Goal: Navigation & Orientation: Understand site structure

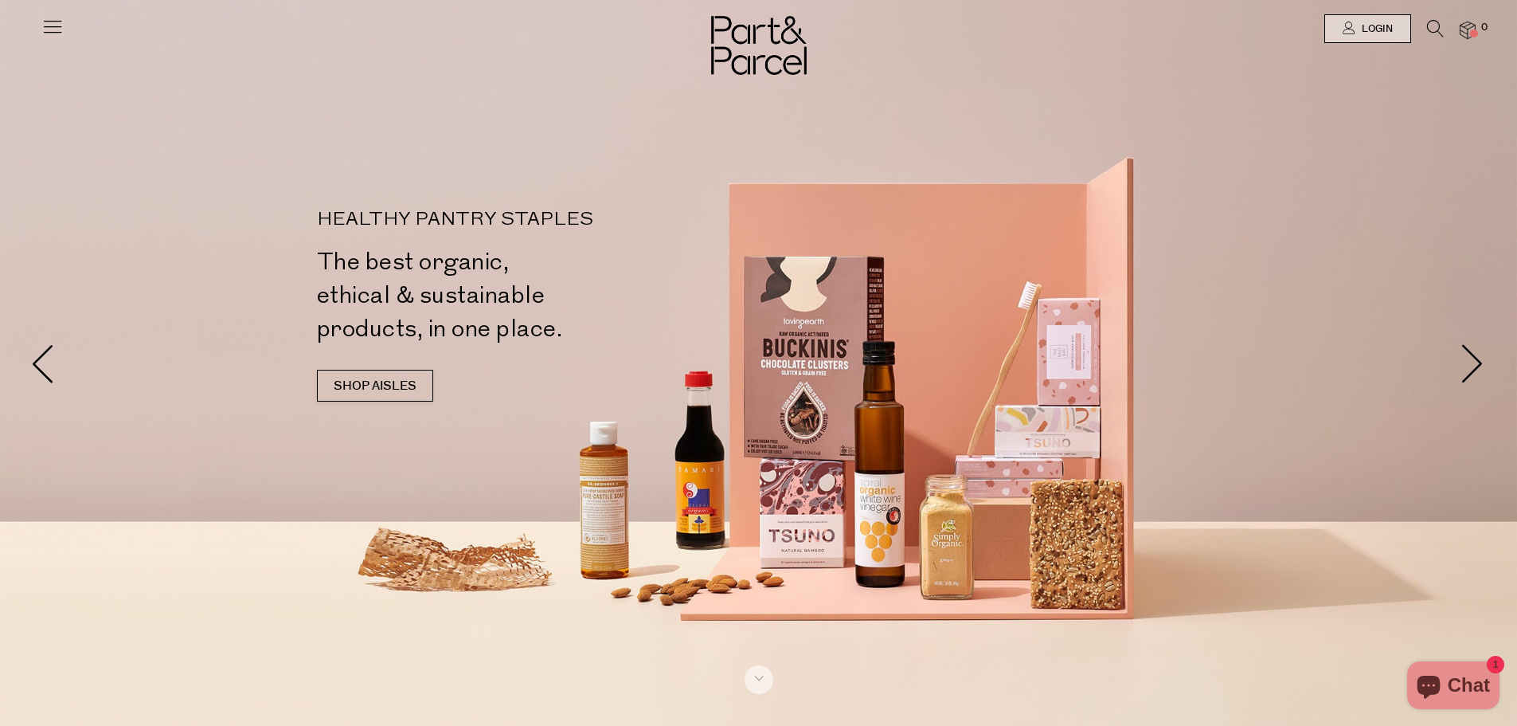
click at [46, 23] on icon at bounding box center [52, 26] width 22 height 22
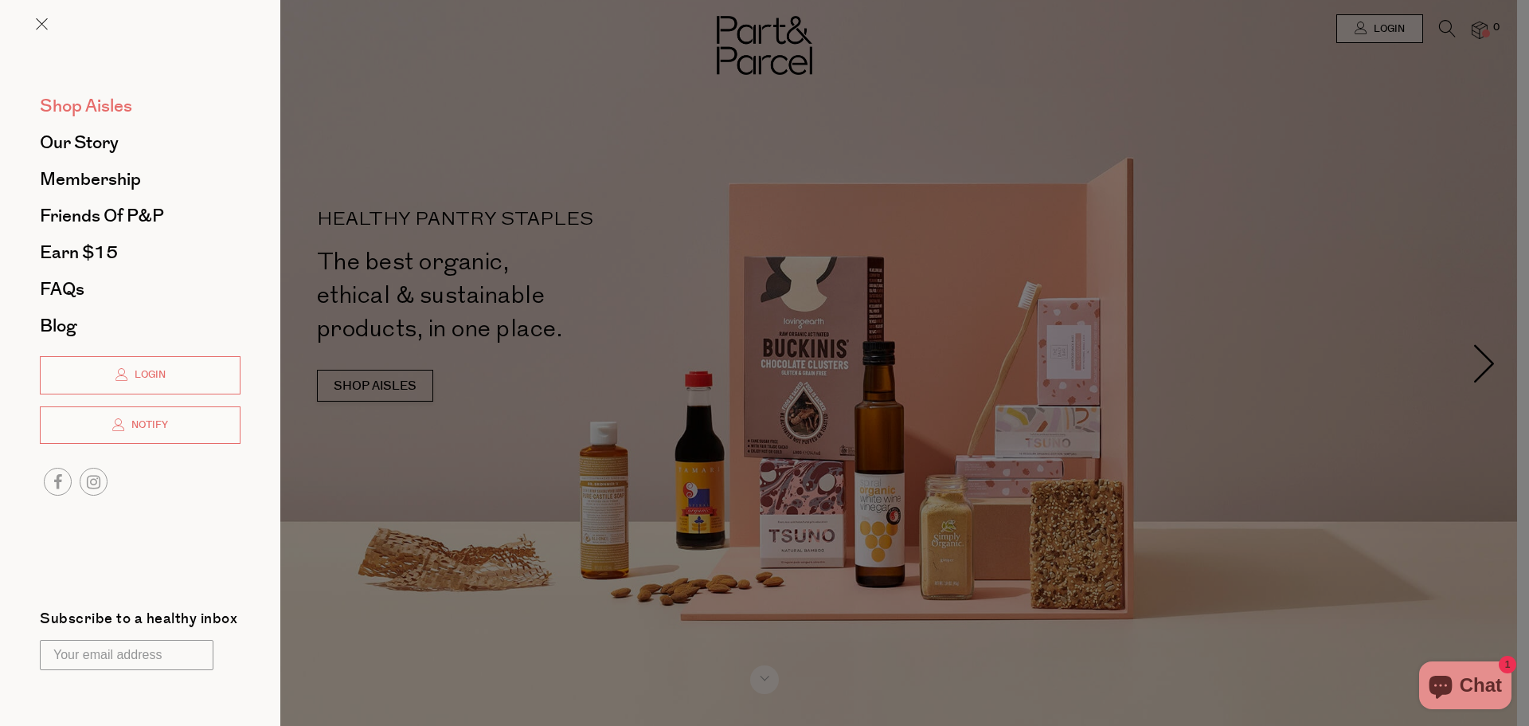
click at [77, 111] on span "Shop Aisles" at bounding box center [86, 105] width 92 height 25
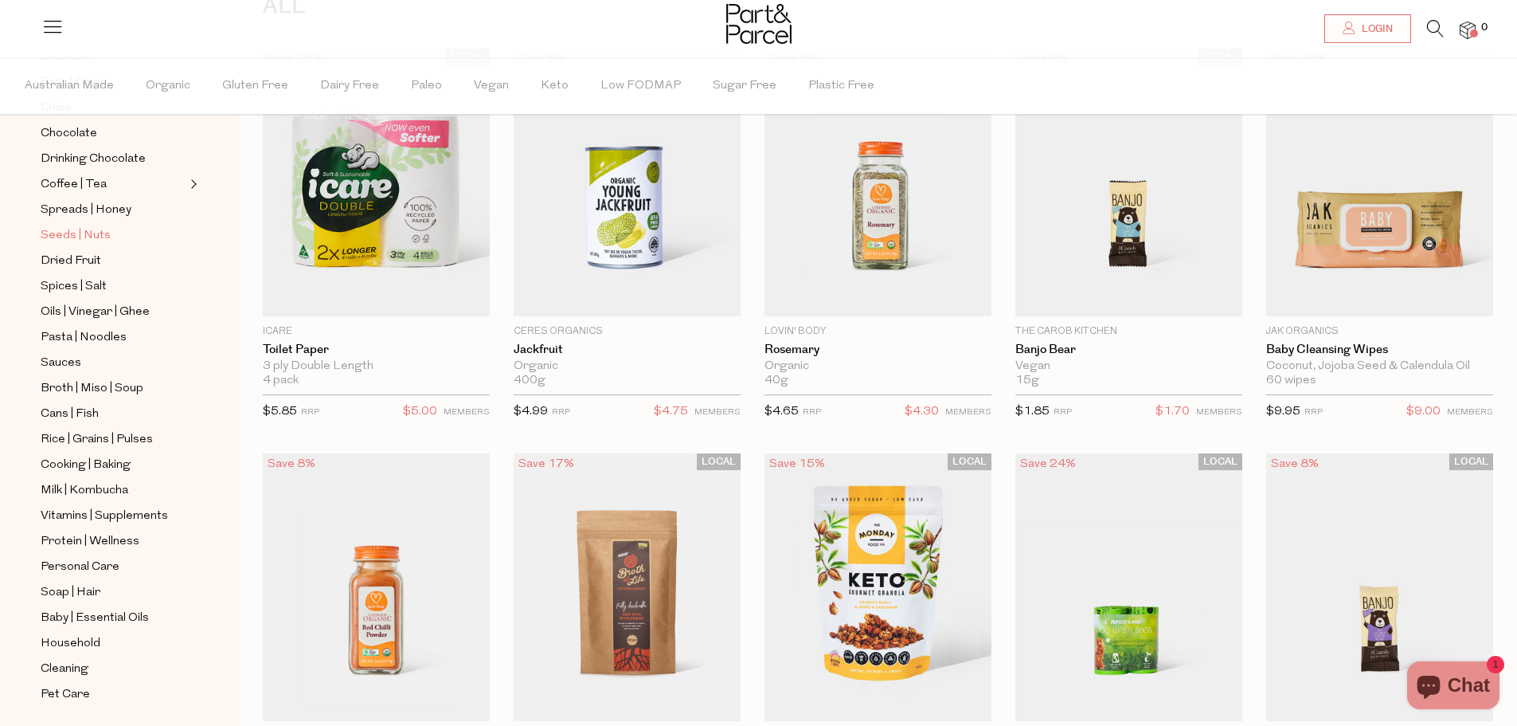
scroll to position [382, 0]
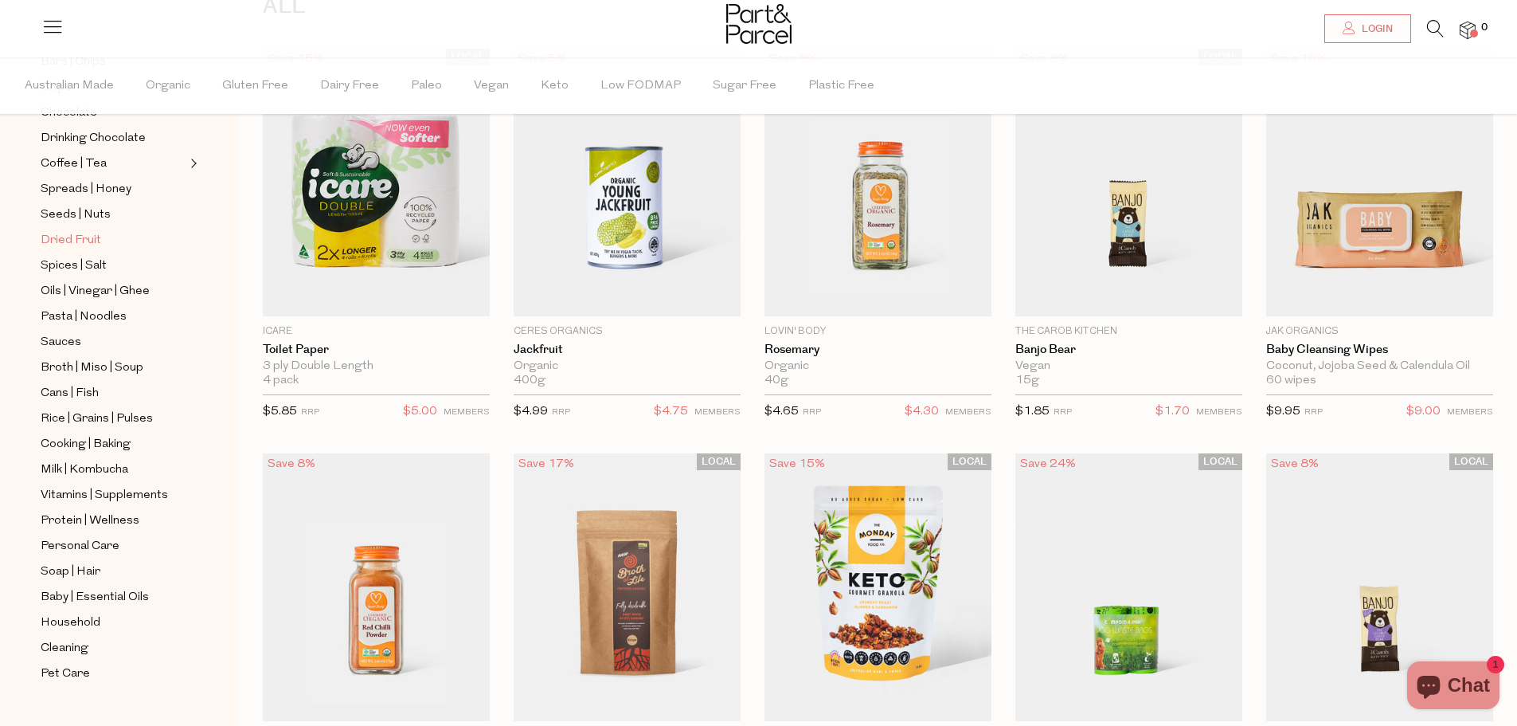
click at [97, 231] on span "Dried Fruit" at bounding box center [71, 240] width 61 height 19
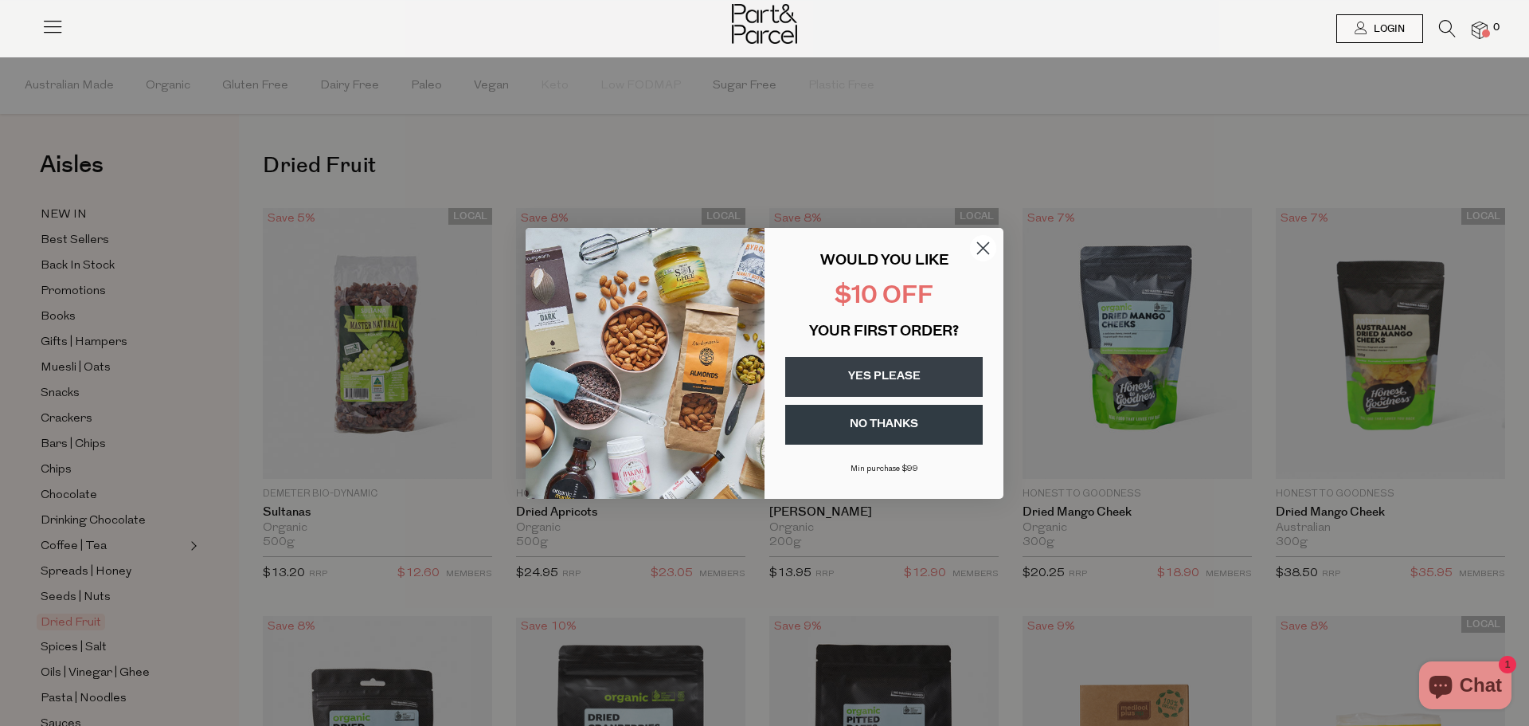
click at [976, 252] on circle "Close dialog" at bounding box center [983, 247] width 26 height 26
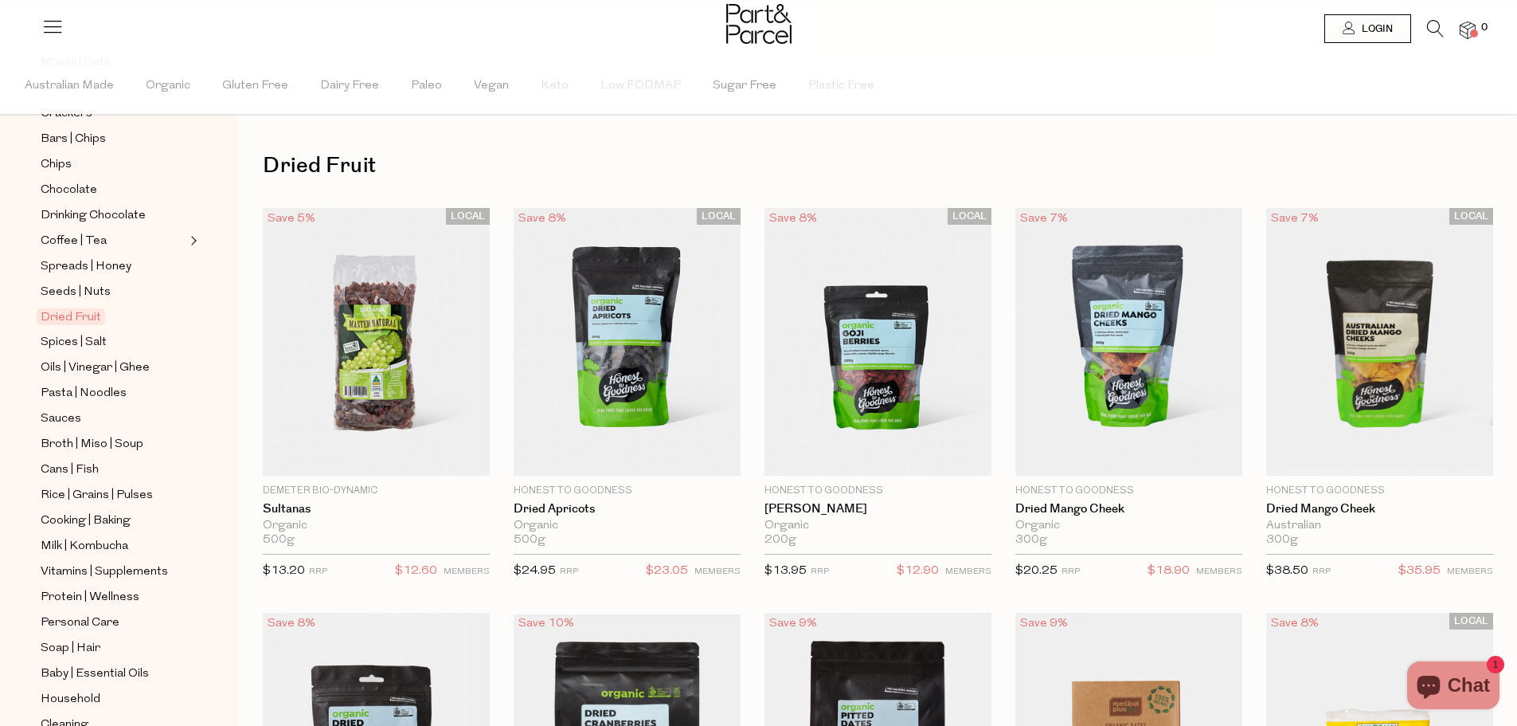
scroll to position [319, 0]
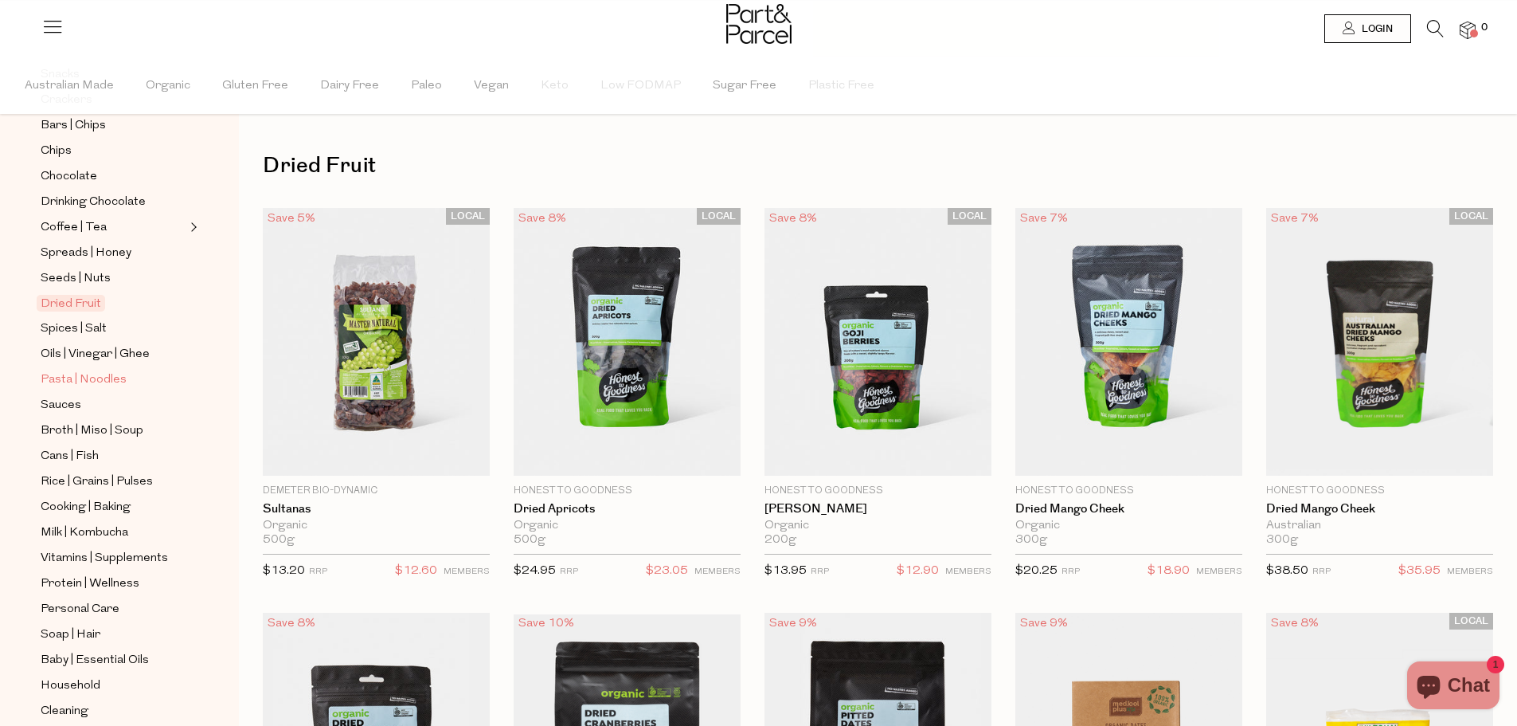
click at [101, 370] on span "Pasta | Noodles" at bounding box center [84, 379] width 86 height 19
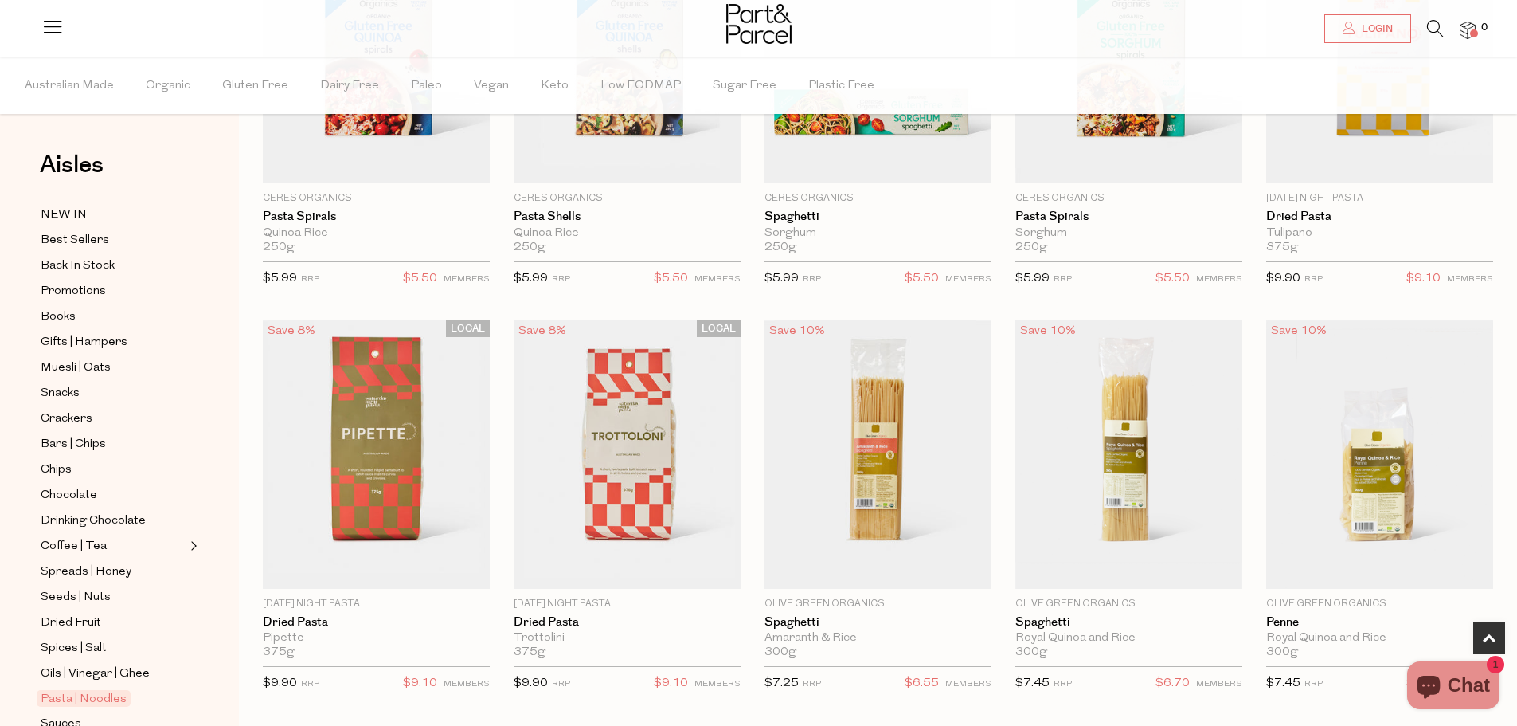
scroll to position [876, 0]
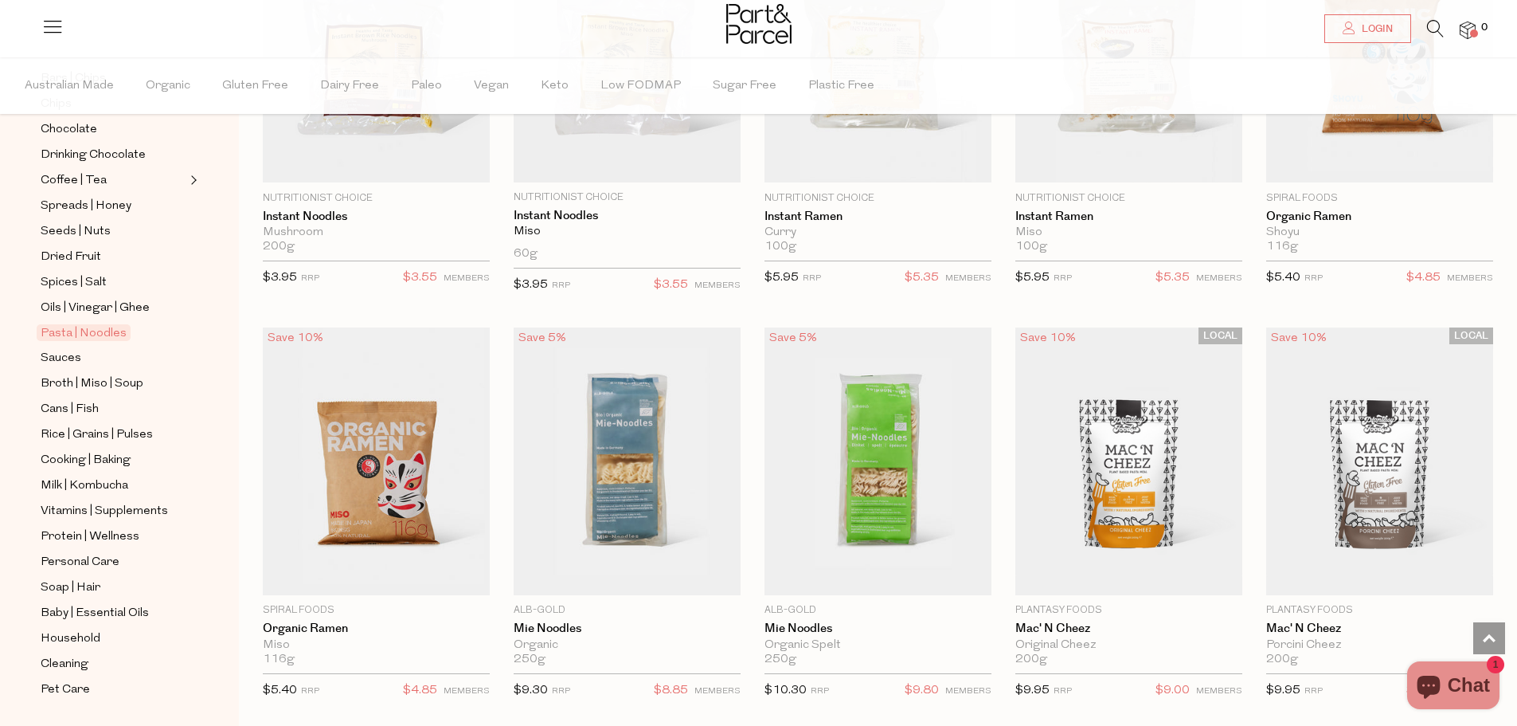
scroll to position [382, 0]
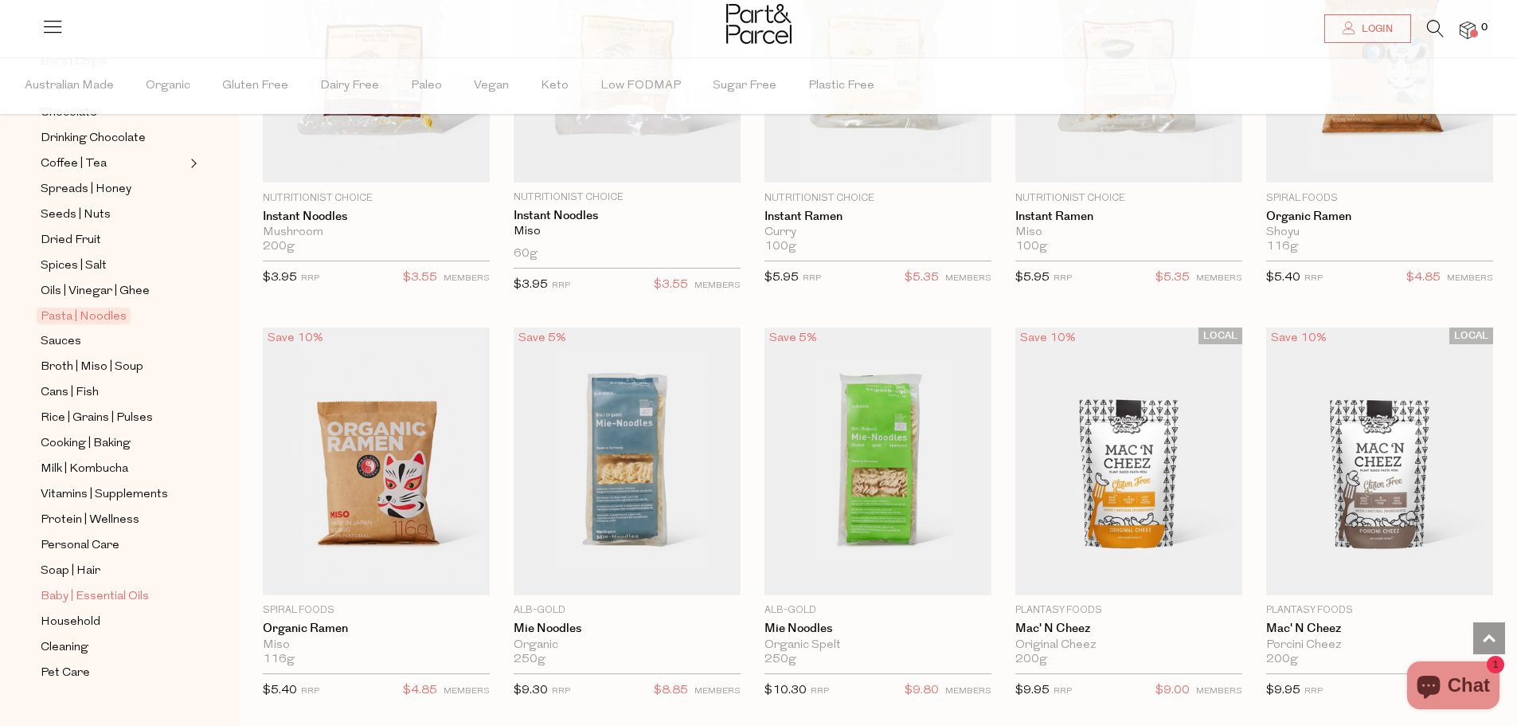
click at [104, 587] on span "Baby | Essential Oils" at bounding box center [95, 596] width 108 height 19
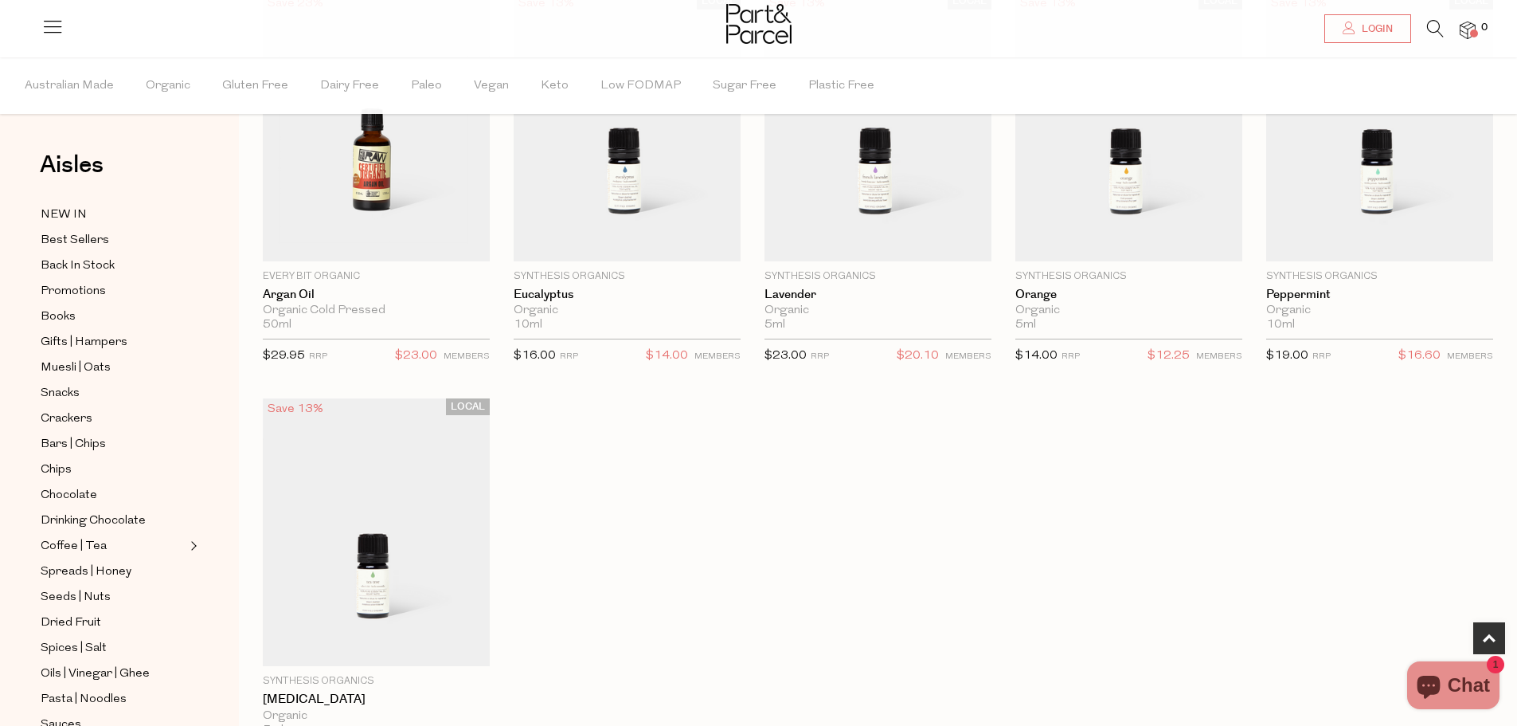
scroll to position [1035, 0]
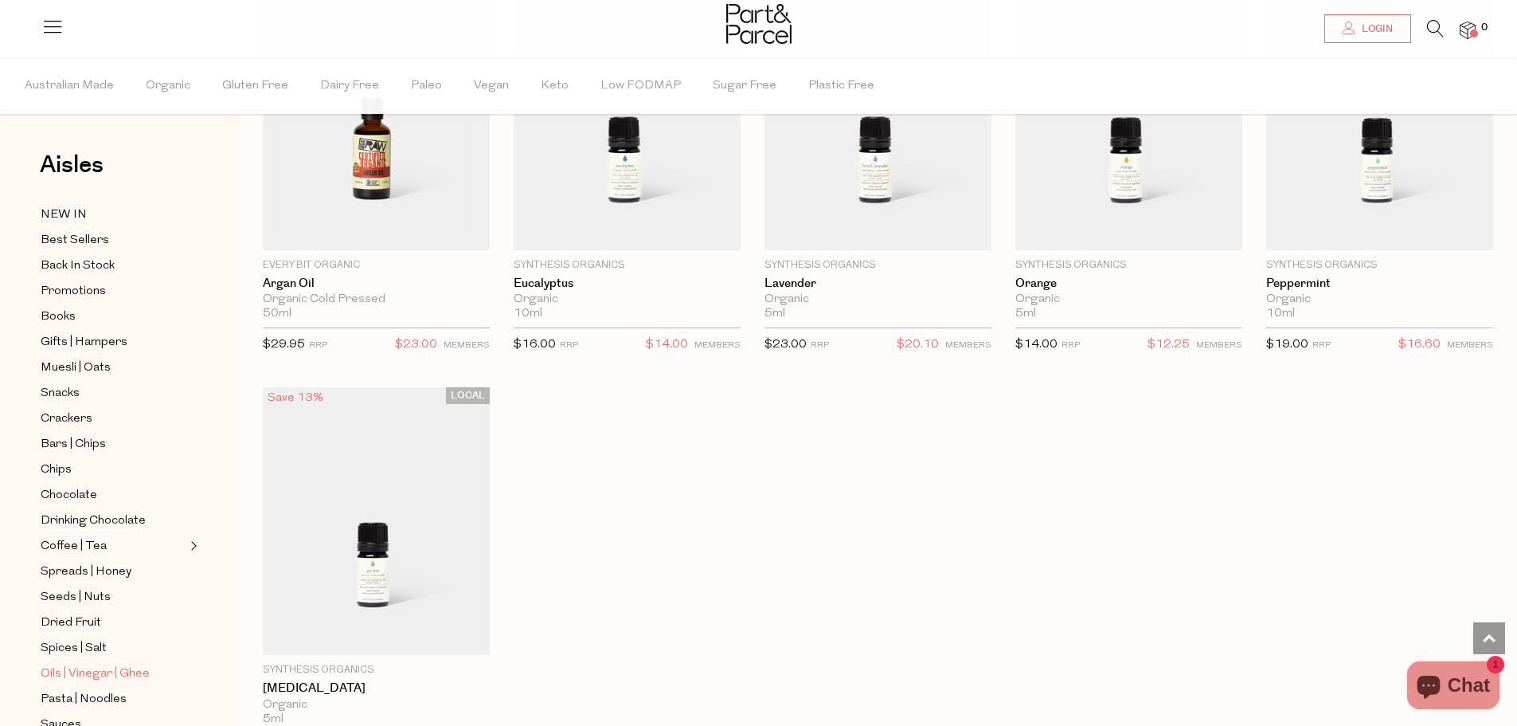
click at [107, 664] on span "Oils | Vinegar | Ghee" at bounding box center [95, 673] width 109 height 19
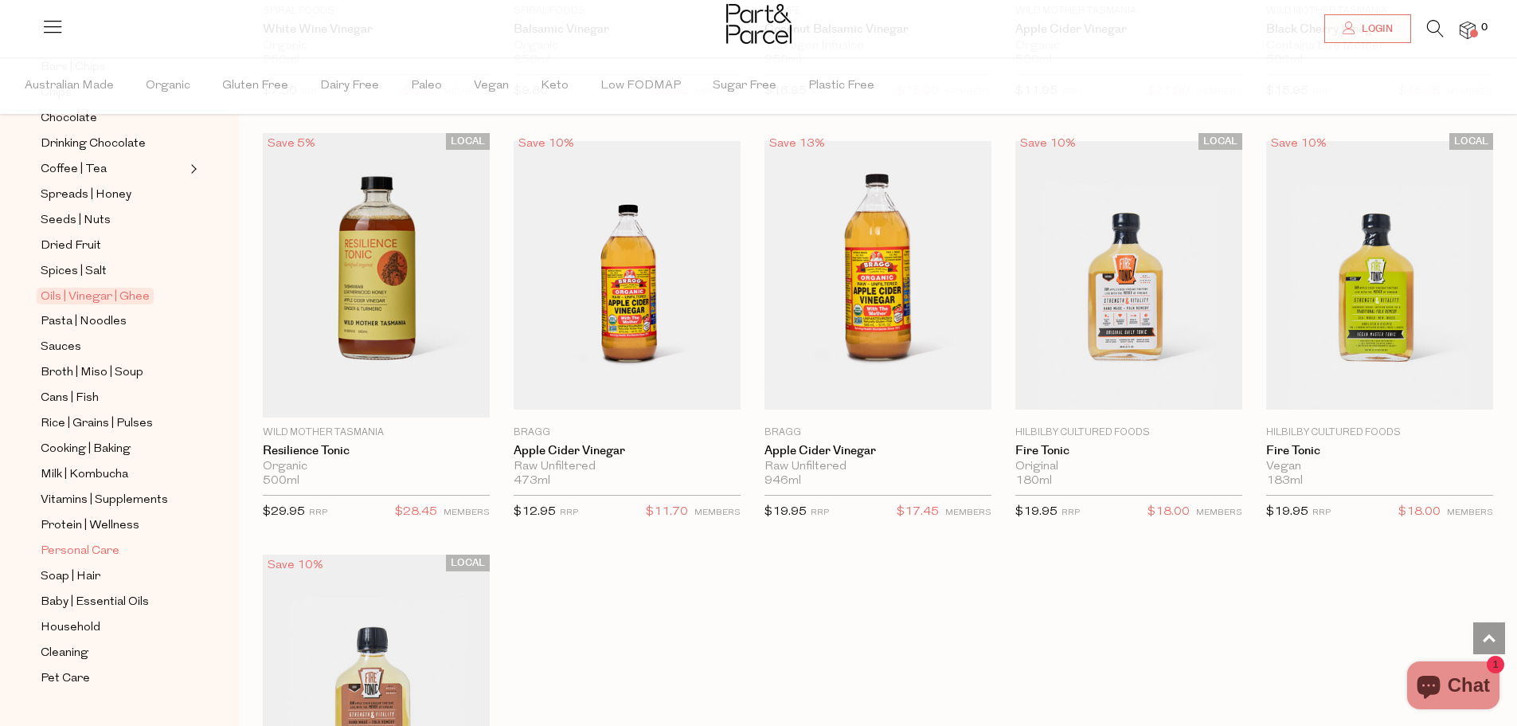
scroll to position [382, 0]
click at [64, 358] on span "Broth | Miso | Soup" at bounding box center [92, 367] width 103 height 19
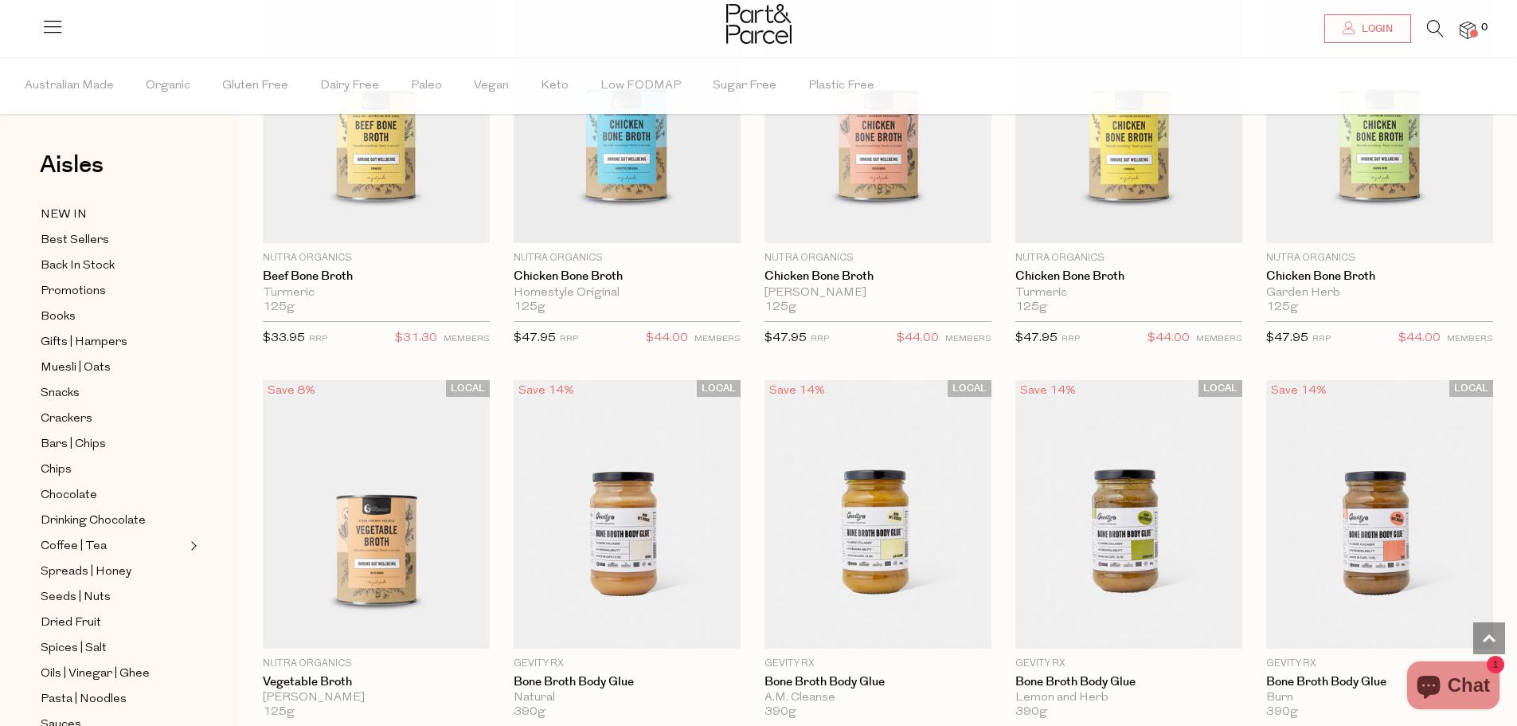
scroll to position [159, 0]
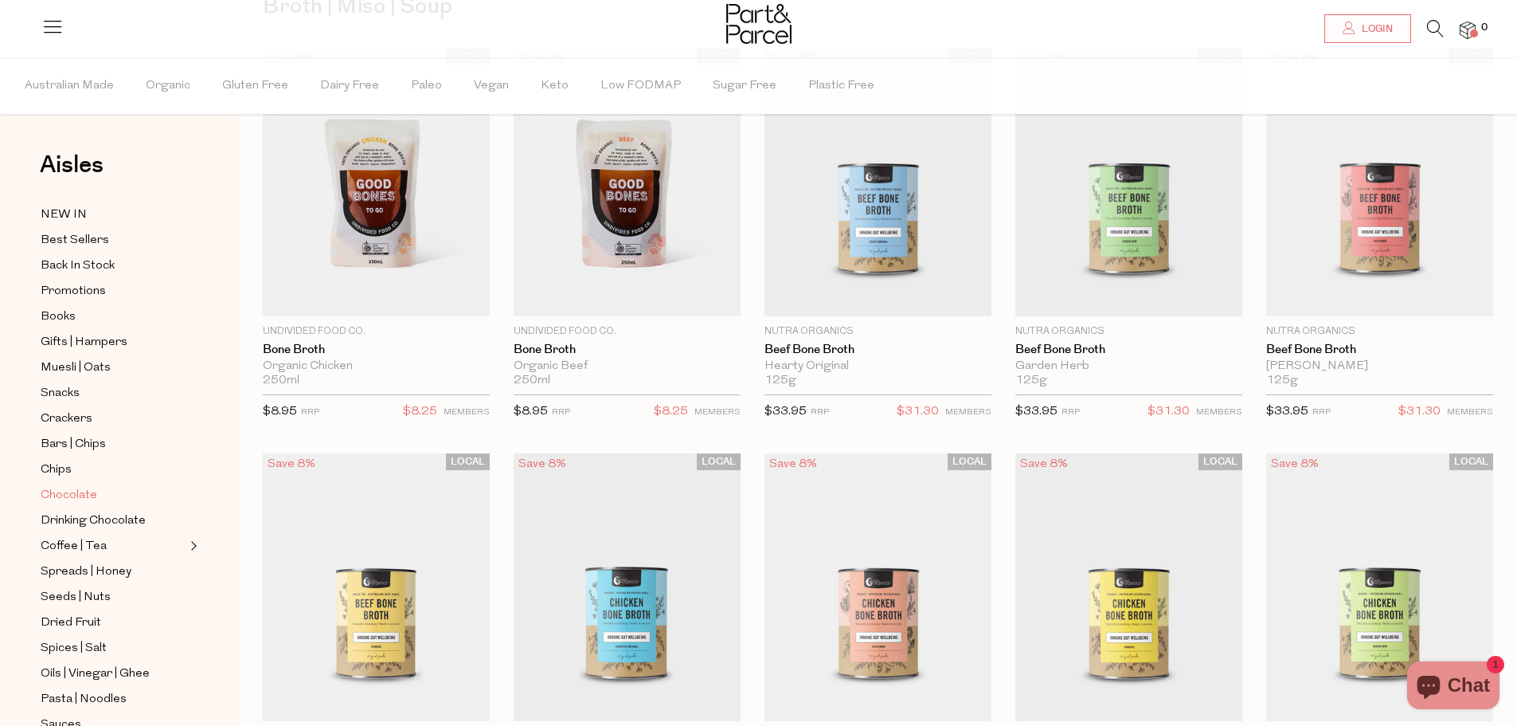
click at [90, 486] on span "Chocolate" at bounding box center [69, 495] width 57 height 19
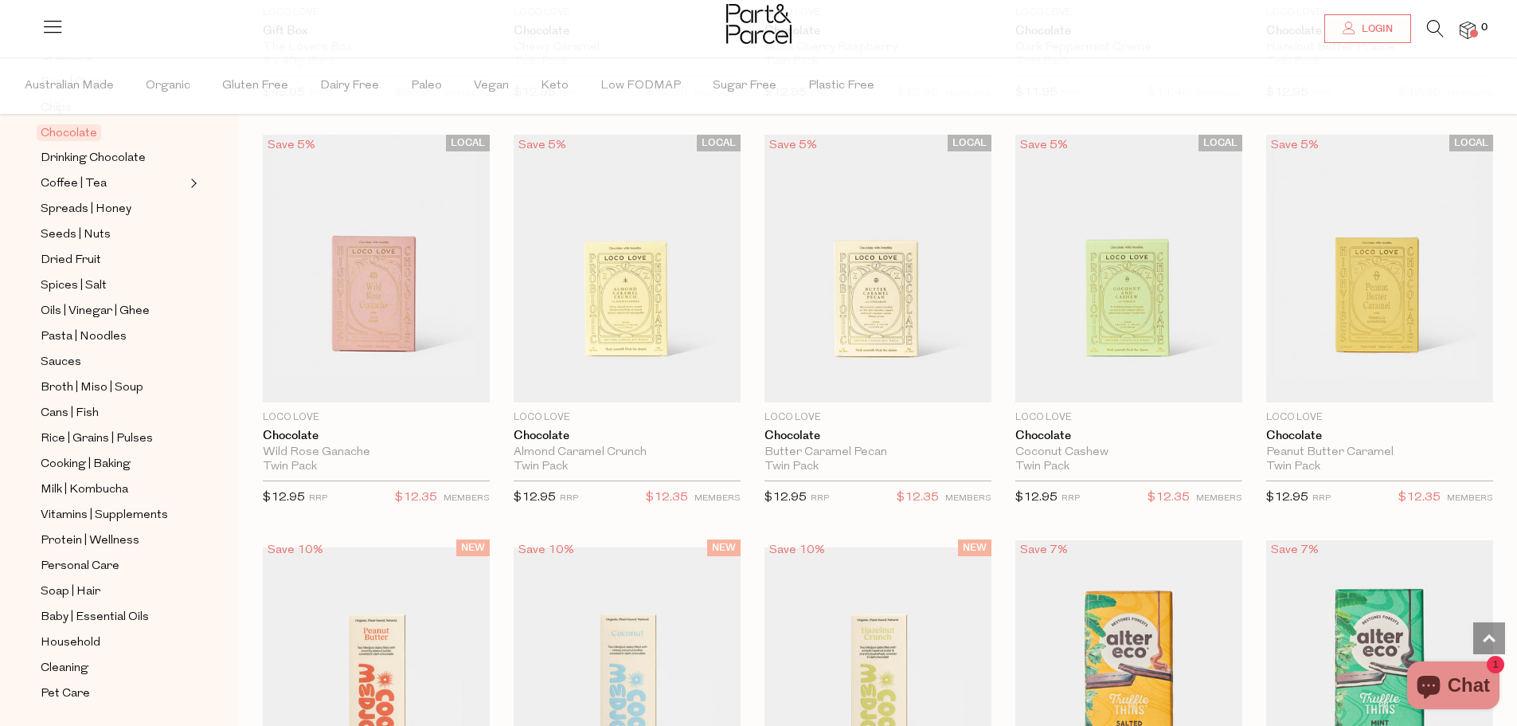
scroll to position [382, 0]
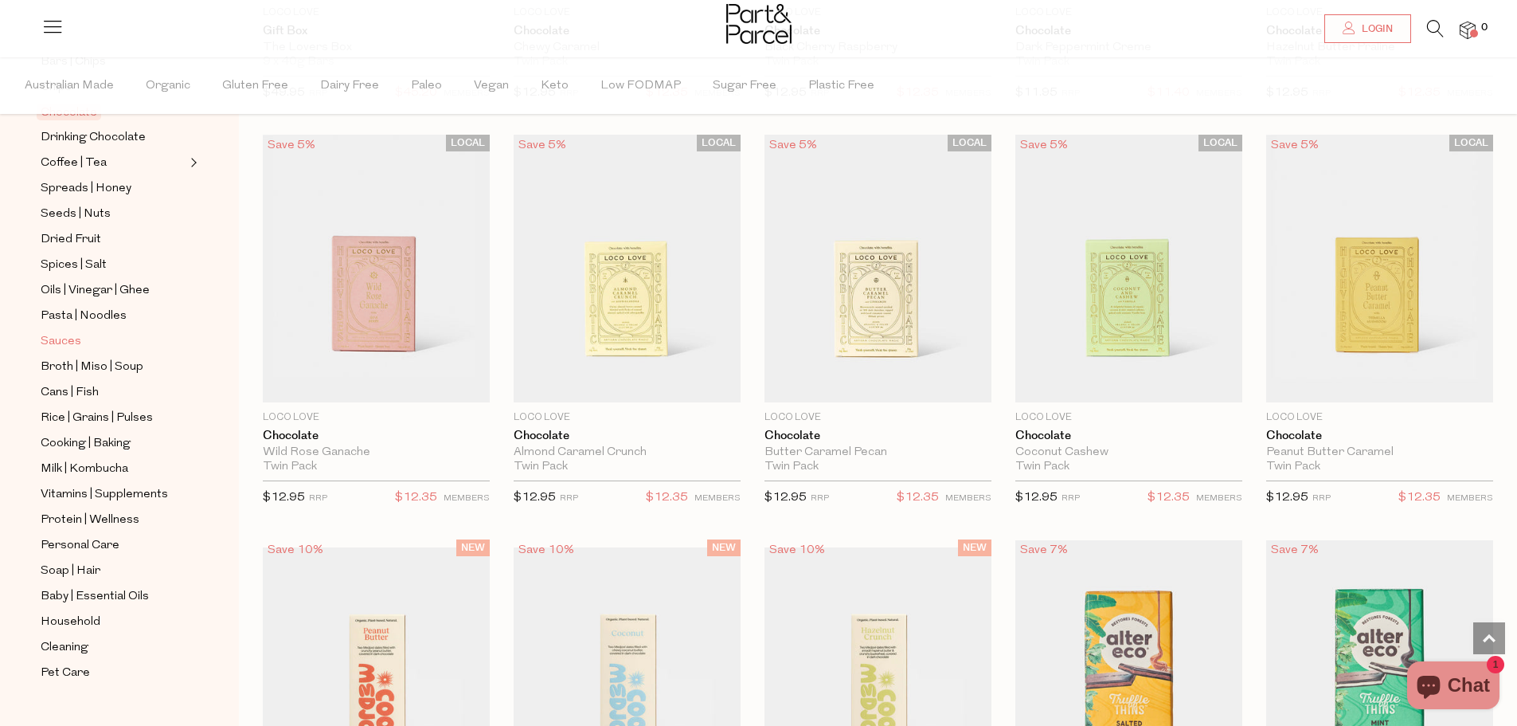
click at [53, 332] on span "Sauces" at bounding box center [61, 341] width 41 height 19
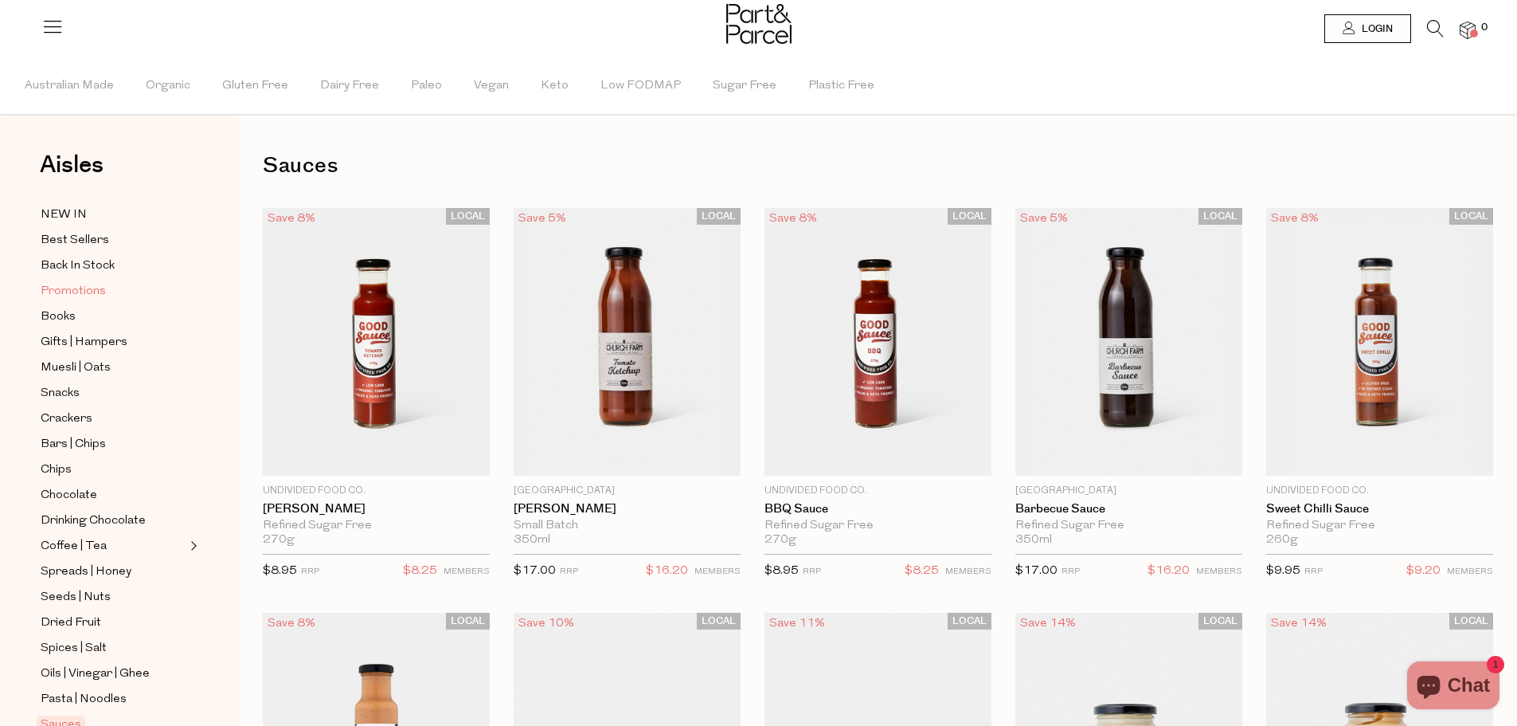
click at [87, 294] on span "Promotions" at bounding box center [73, 291] width 65 height 19
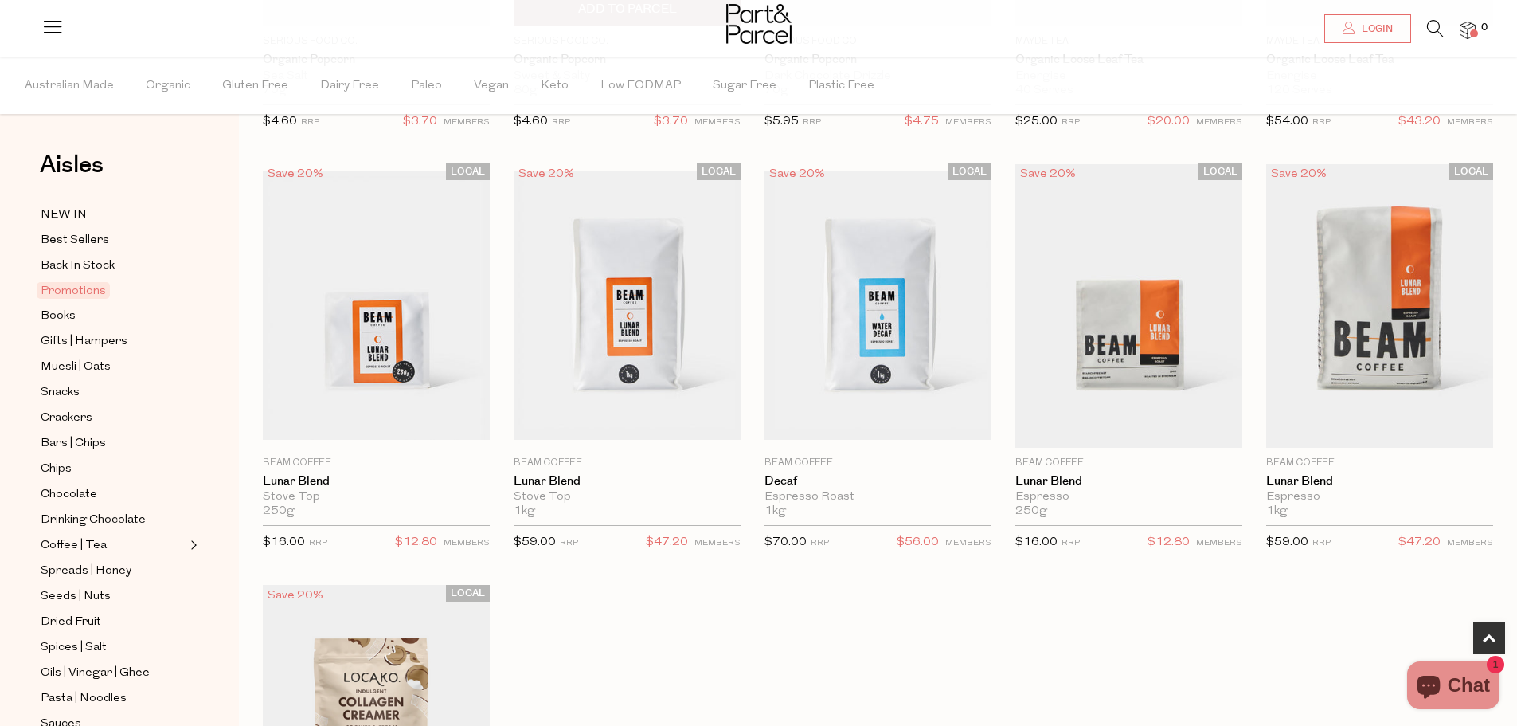
scroll to position [876, 0]
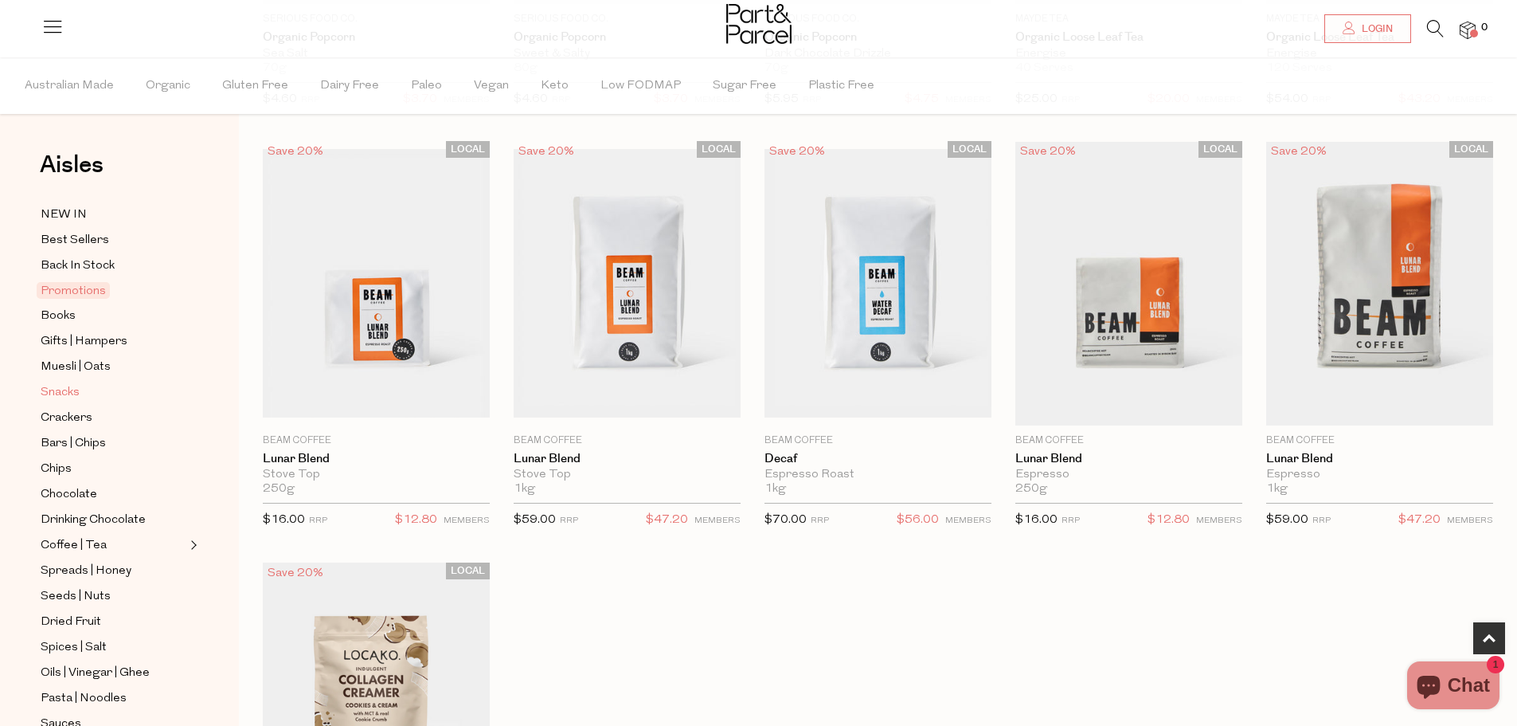
click at [60, 385] on span "Snacks" at bounding box center [60, 392] width 39 height 19
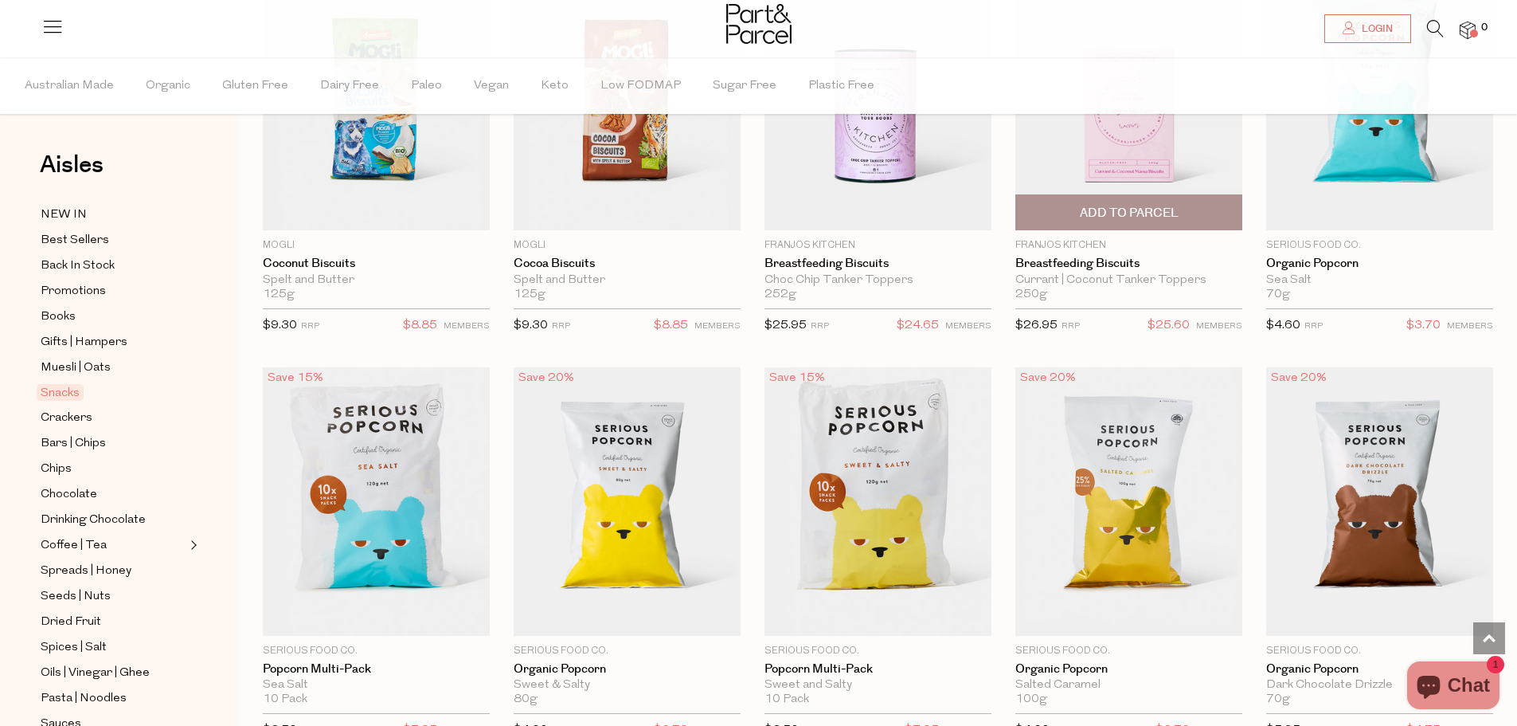
scroll to position [3345, 0]
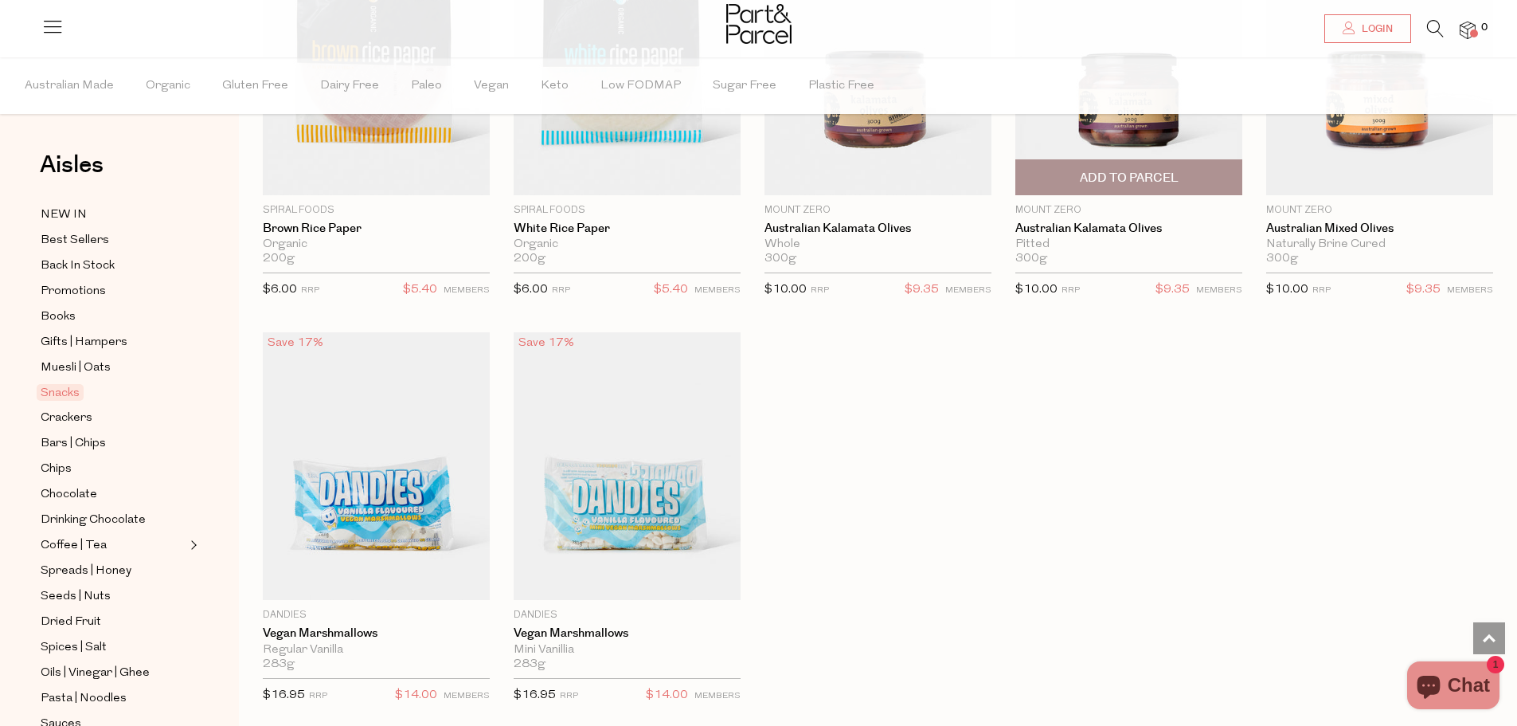
scroll to position [5177, 0]
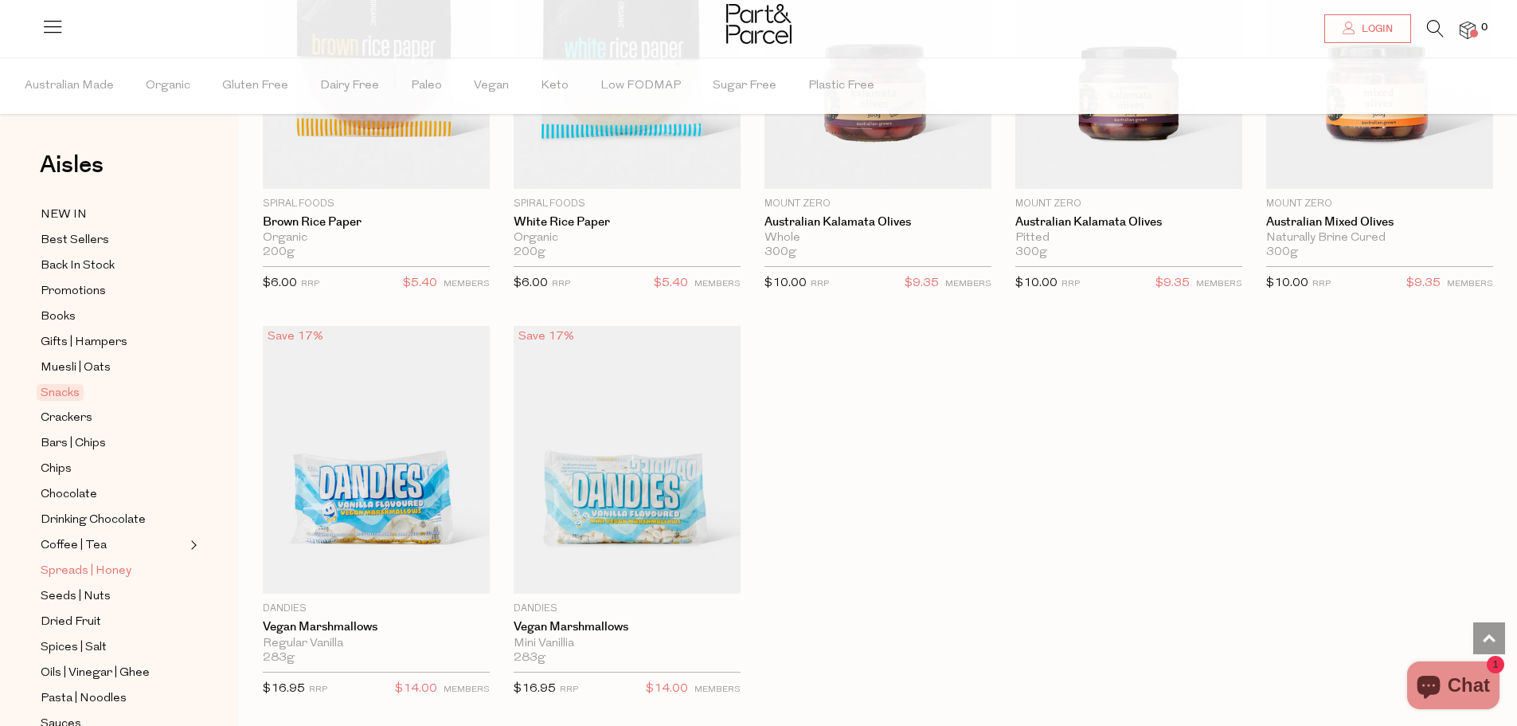
click at [110, 563] on span "Spreads | Honey" at bounding box center [86, 571] width 91 height 19
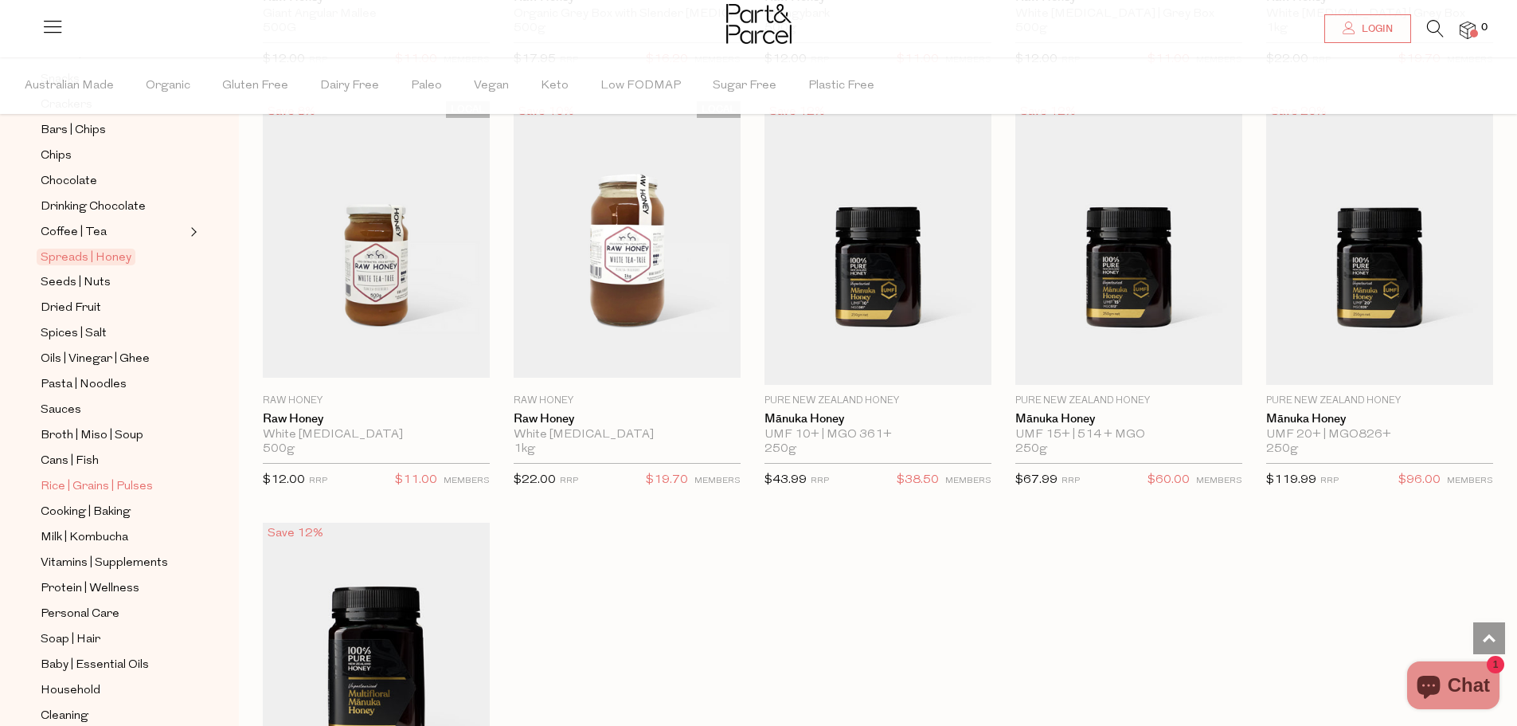
scroll to position [319, 0]
click at [94, 268] on span "Seeds | Nuts" at bounding box center [76, 277] width 70 height 19
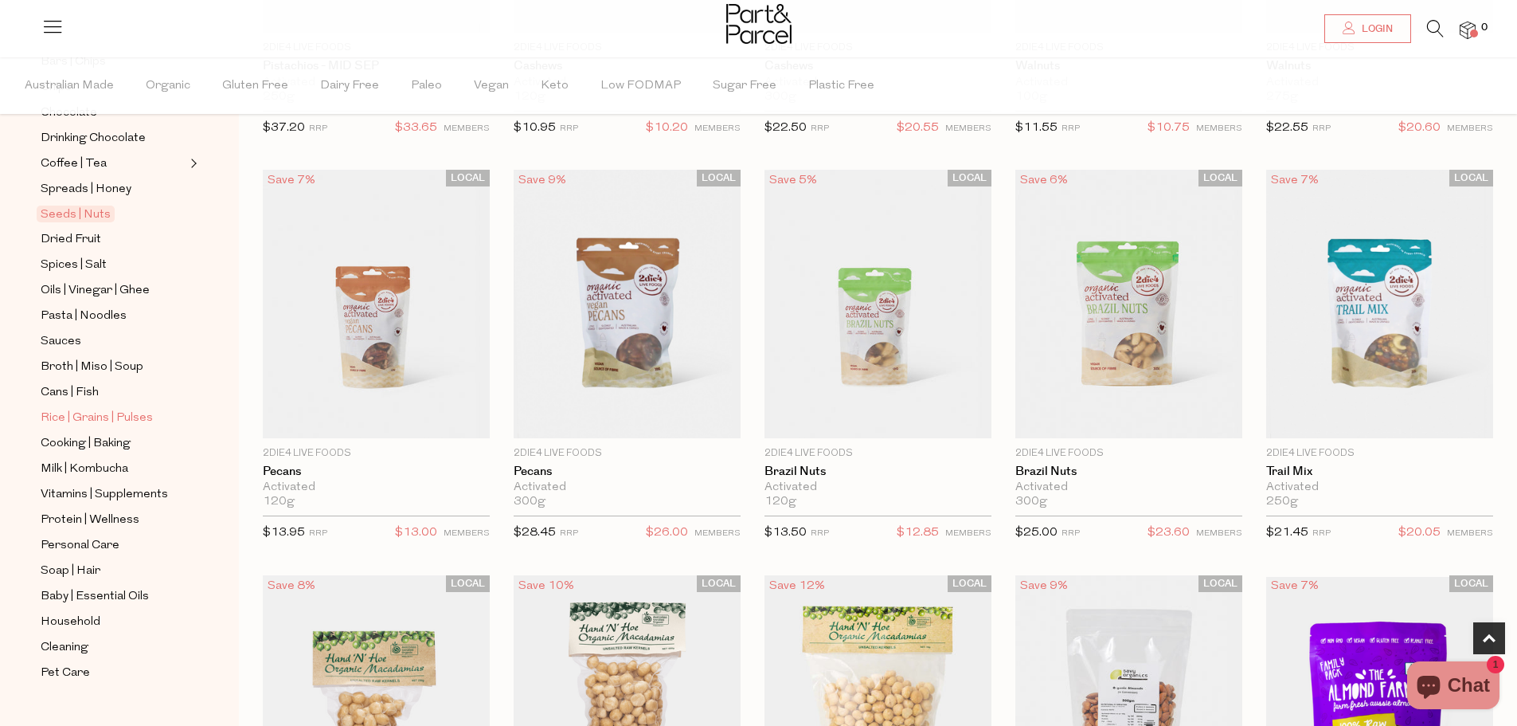
scroll to position [876, 0]
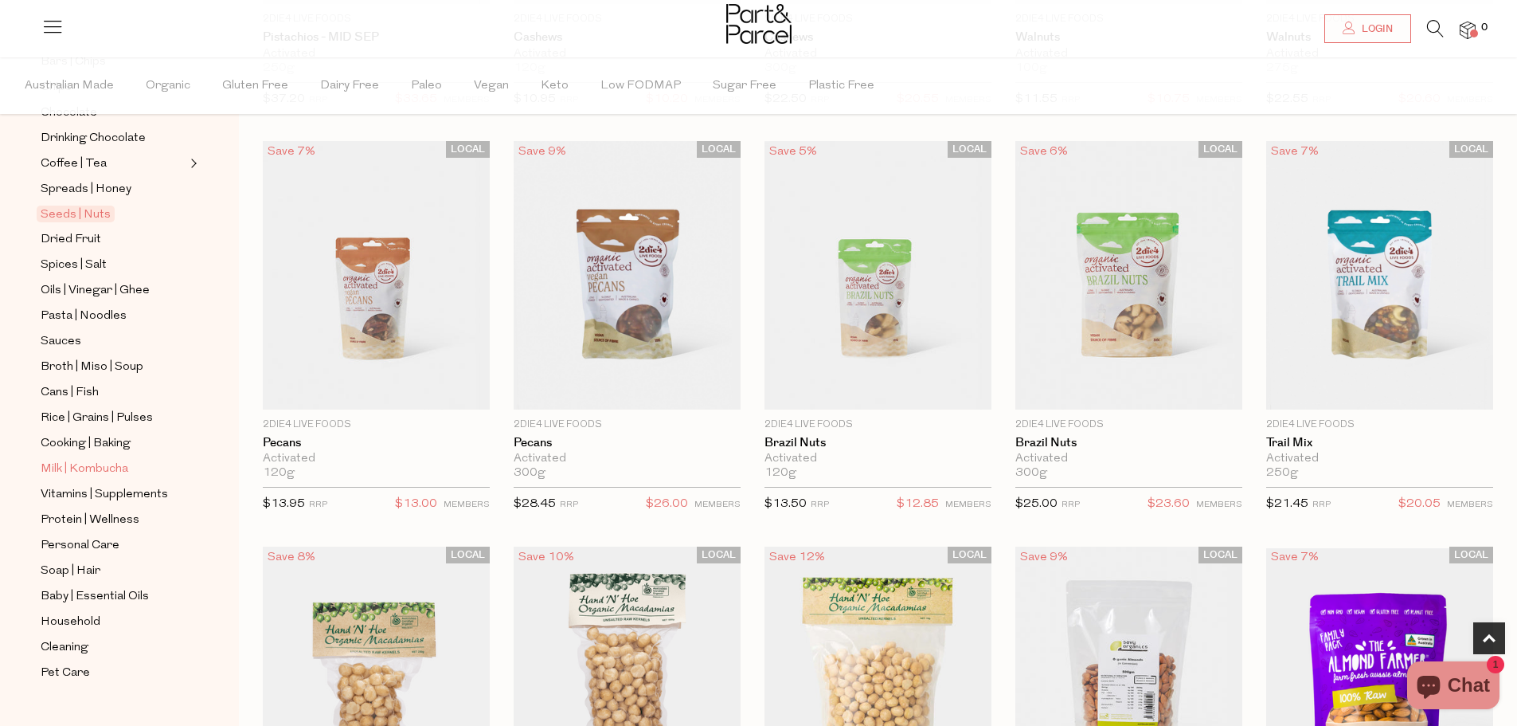
click at [78, 460] on span "Milk | Kombucha" at bounding box center [85, 469] width 88 height 19
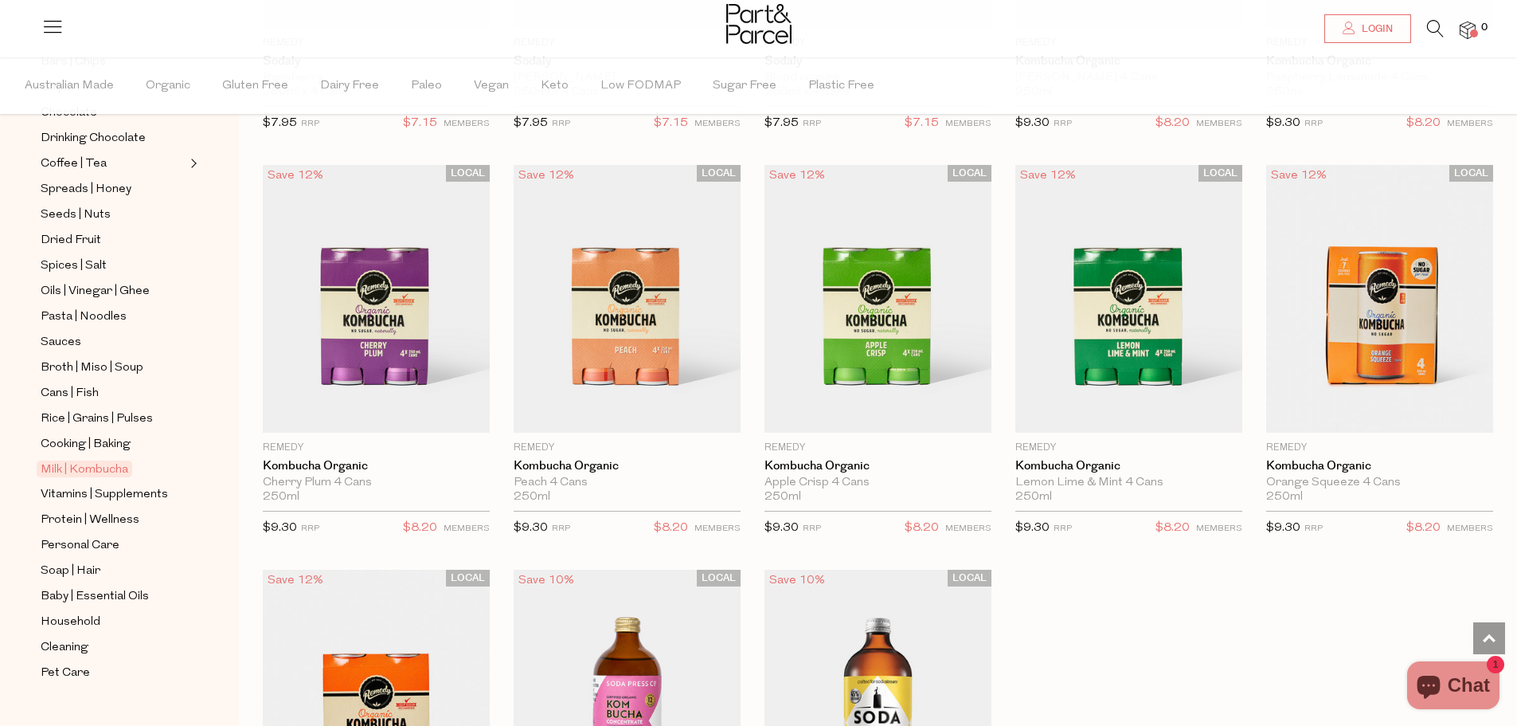
scroll to position [2071, 0]
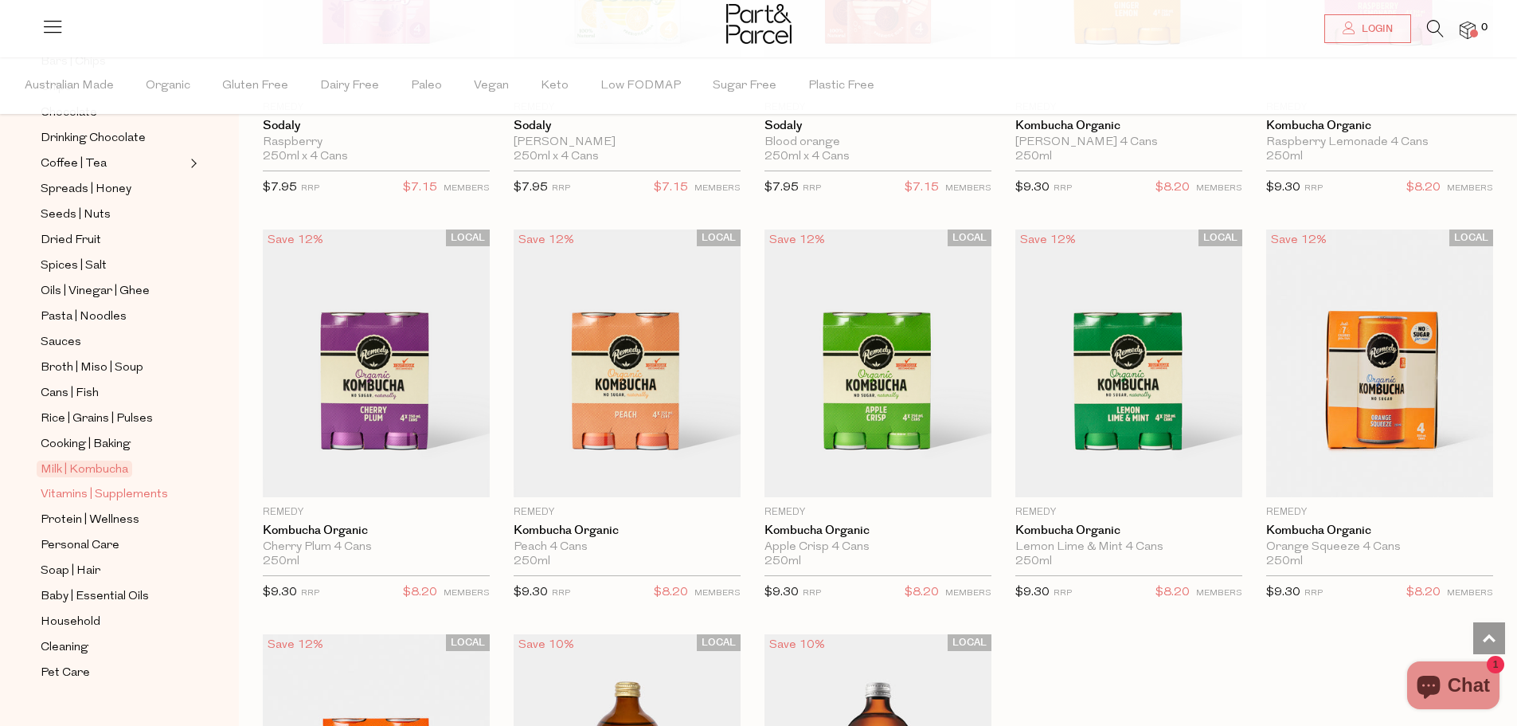
click at [153, 485] on span "Vitamins | Supplements" at bounding box center [104, 494] width 127 height 19
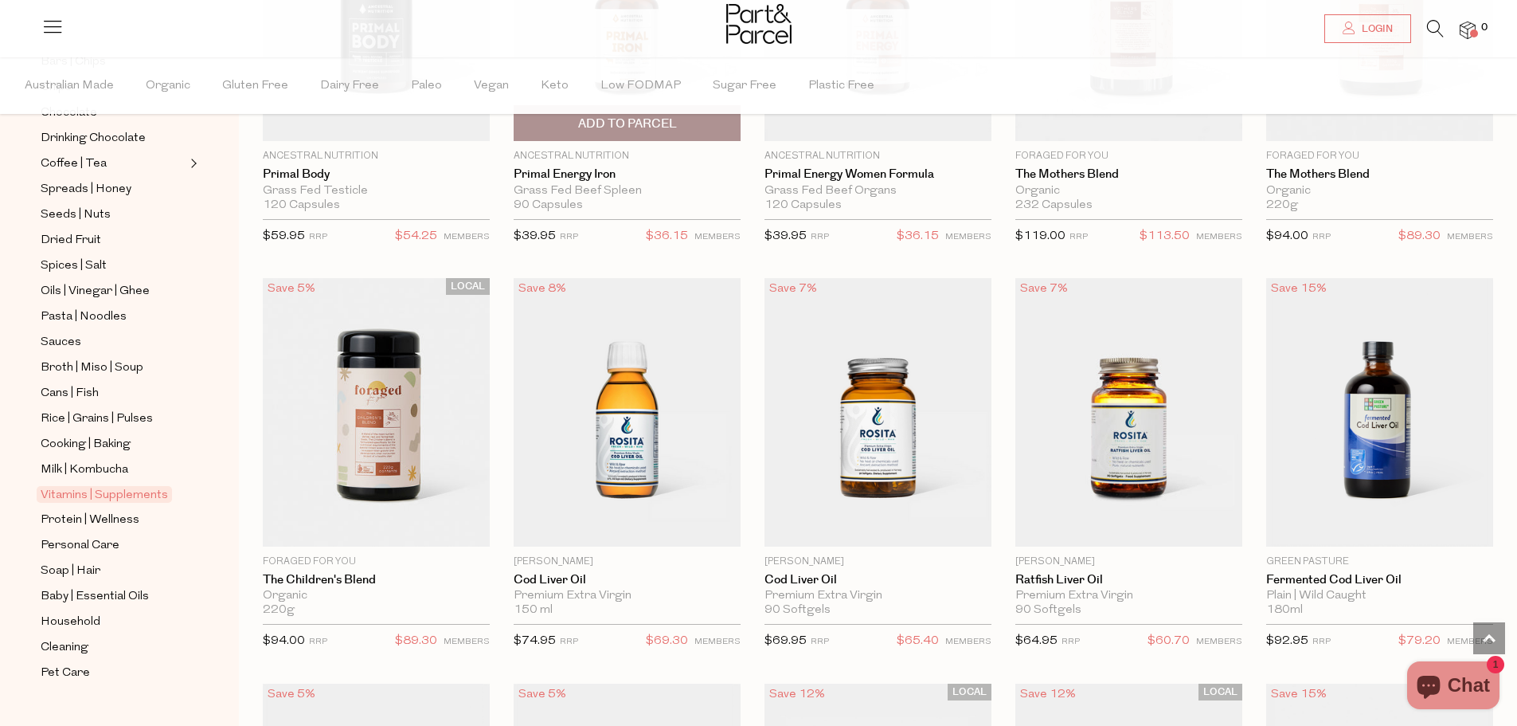
scroll to position [3354, 0]
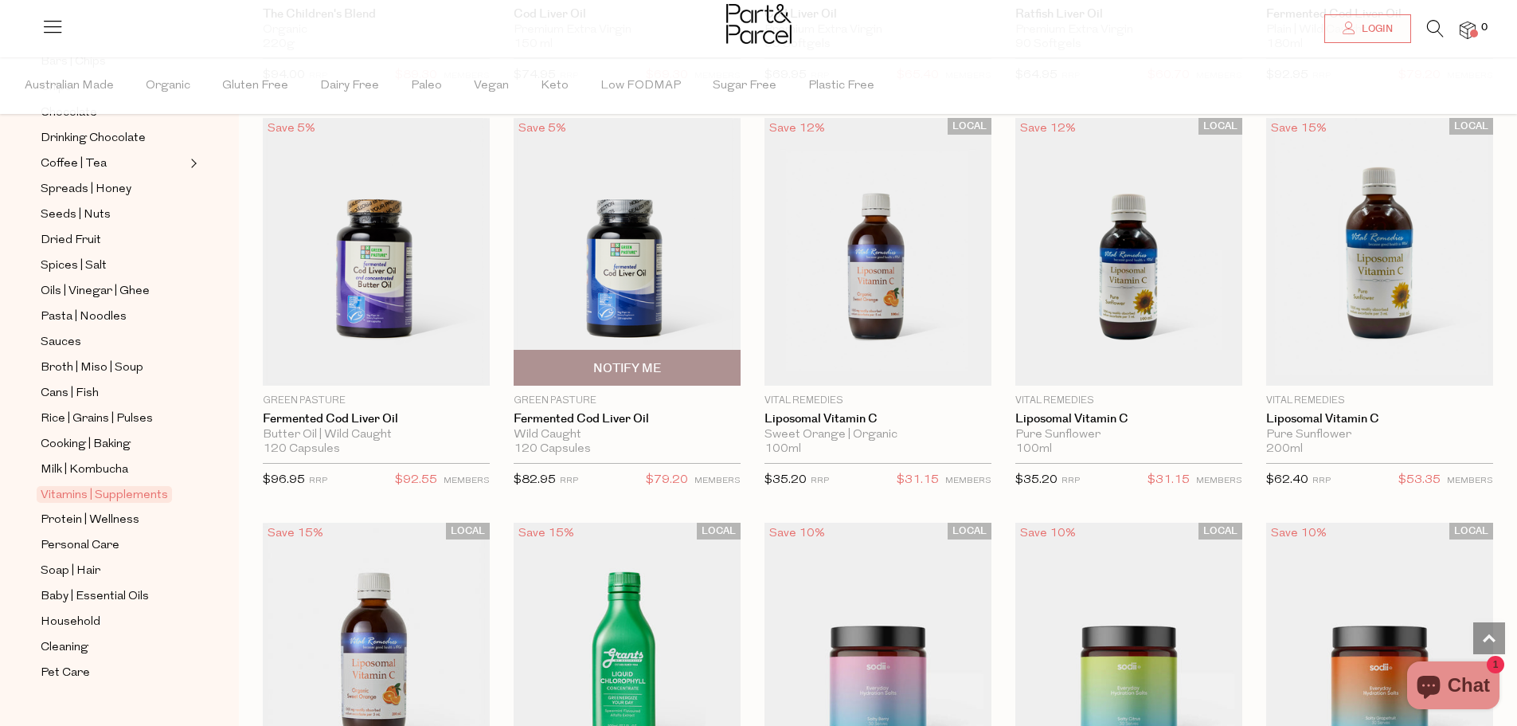
scroll to position [3752, 0]
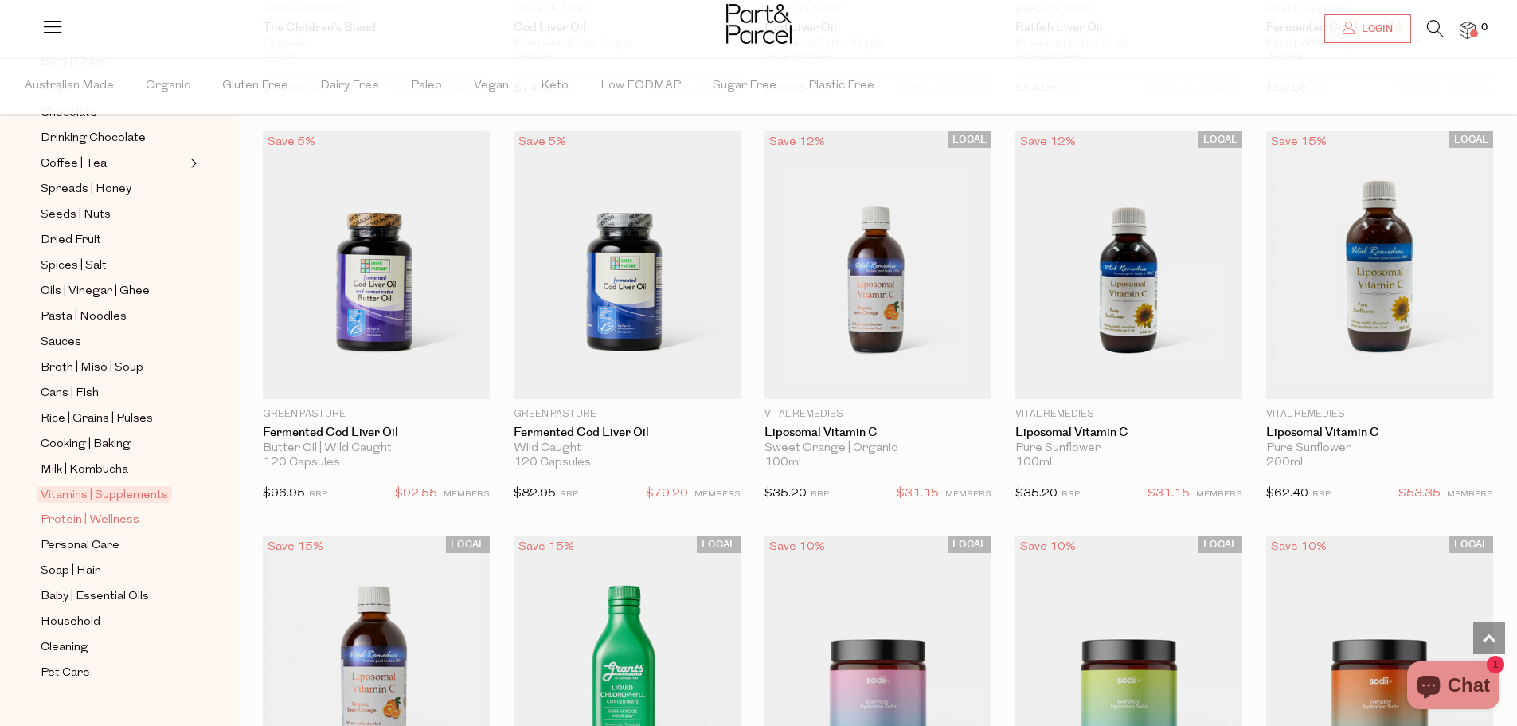
click at [96, 511] on span "Protein | Wellness" at bounding box center [90, 520] width 99 height 19
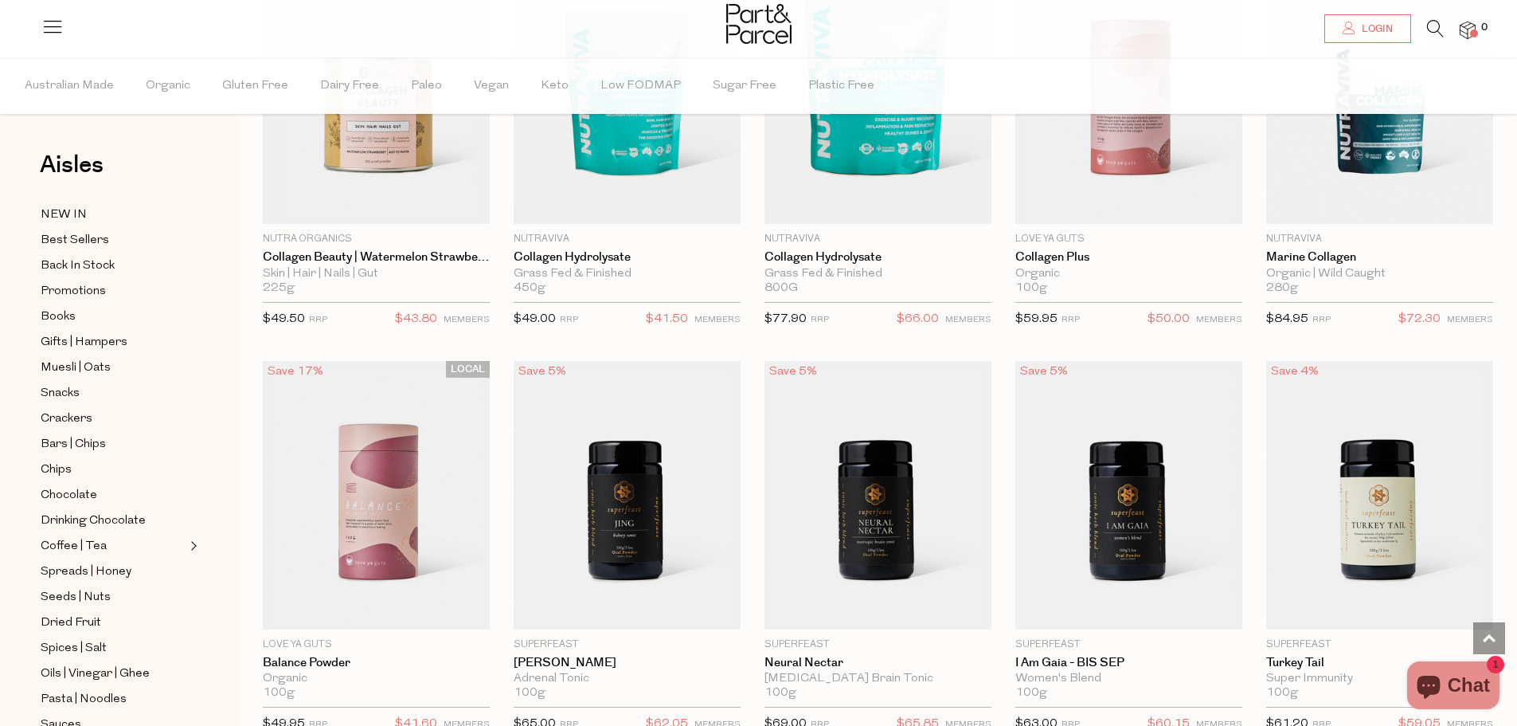
scroll to position [1991, 0]
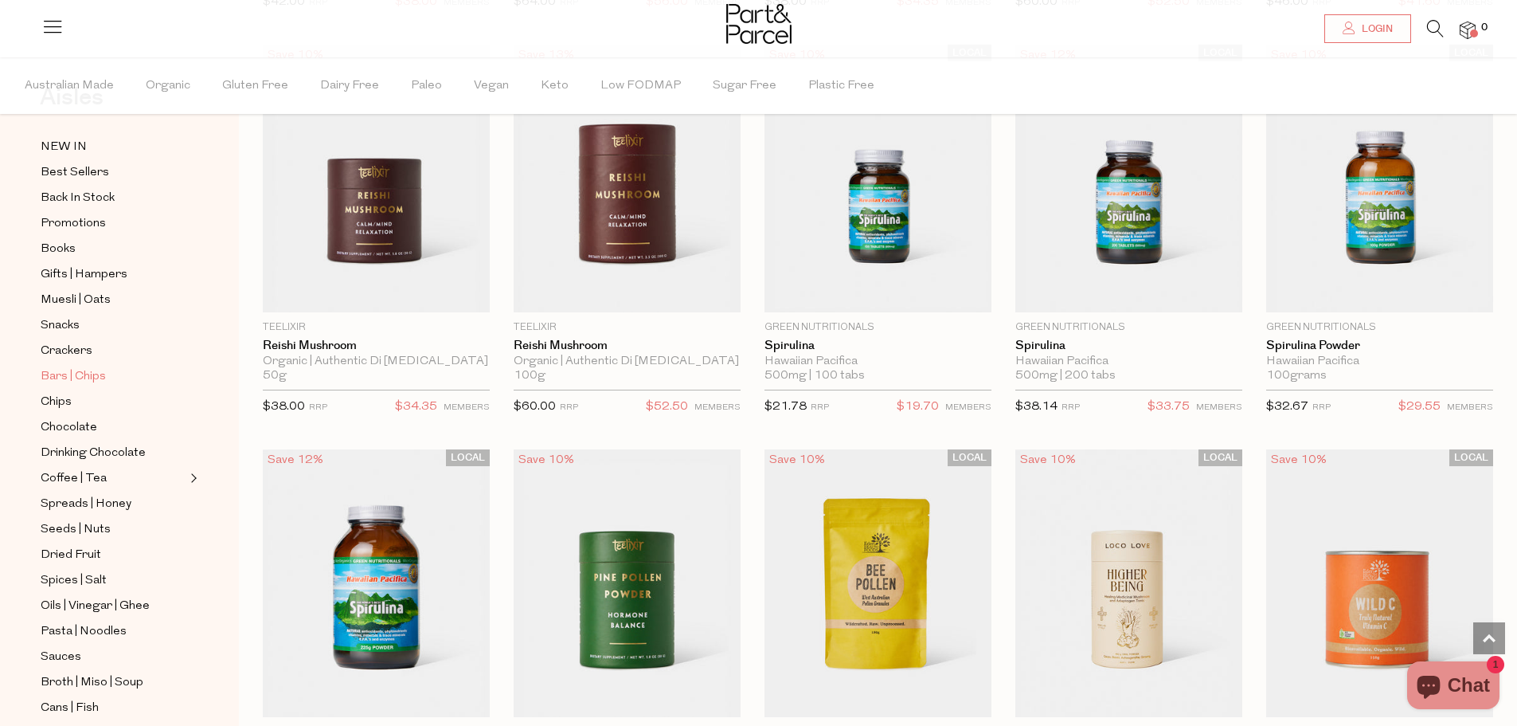
scroll to position [64, 0]
click at [84, 346] on span "Crackers" at bounding box center [67, 355] width 52 height 19
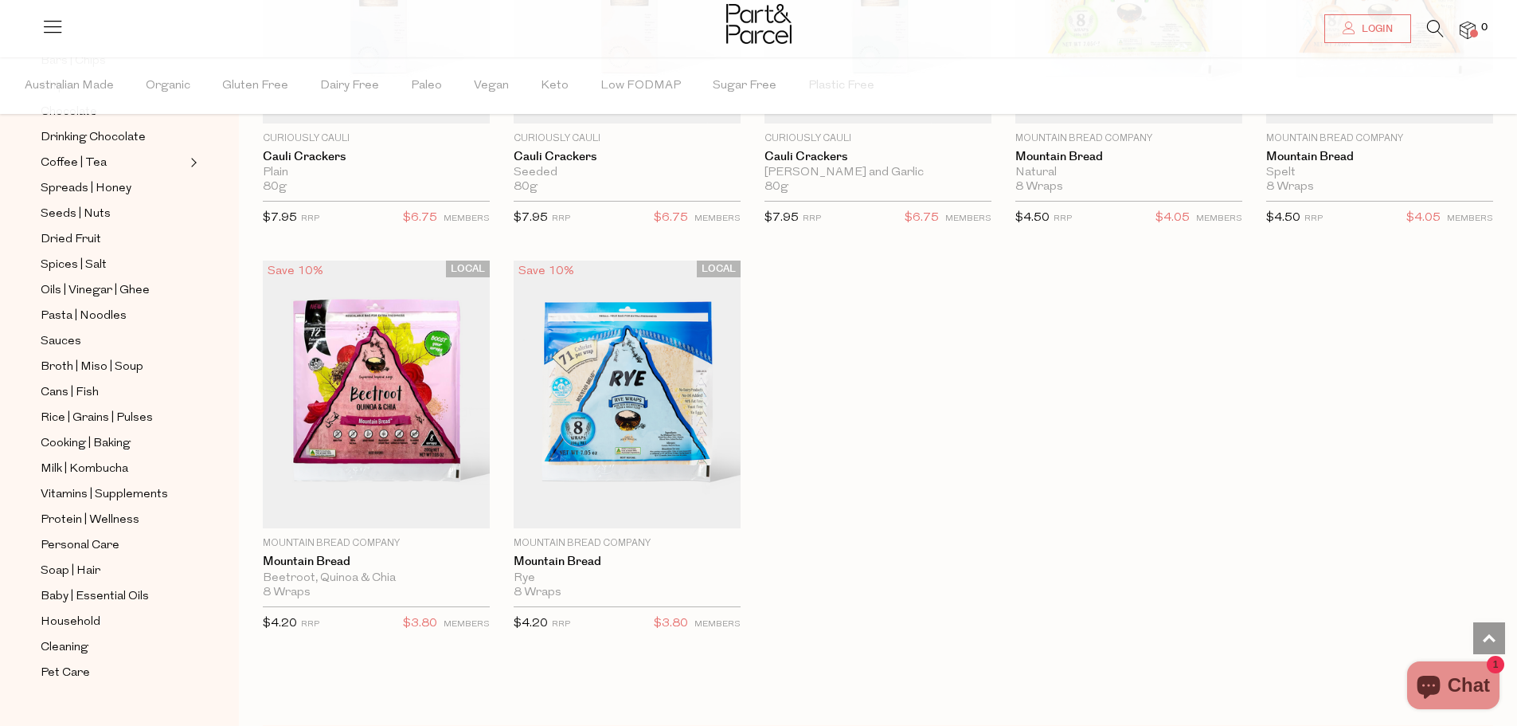
scroll to position [2788, 0]
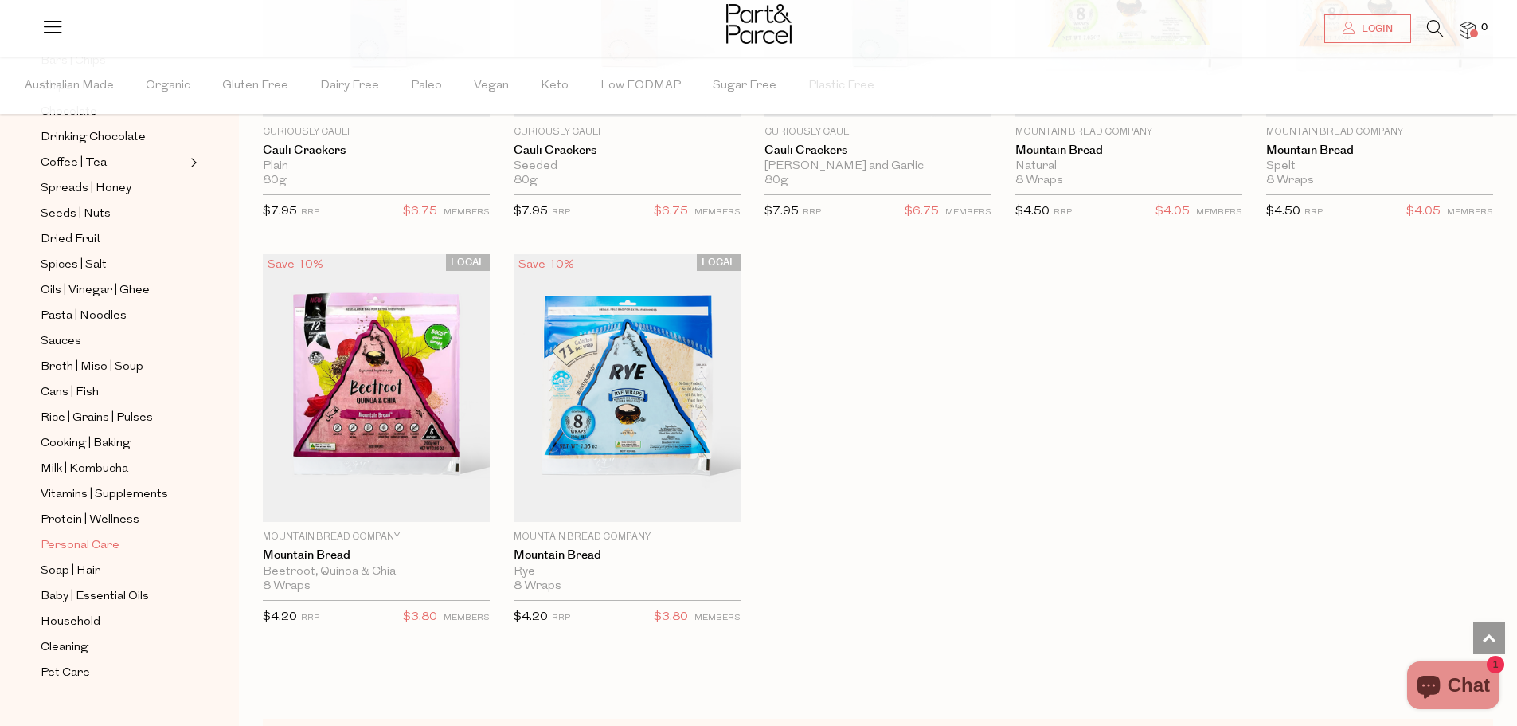
click at [64, 536] on span "Personal Care" at bounding box center [80, 545] width 79 height 19
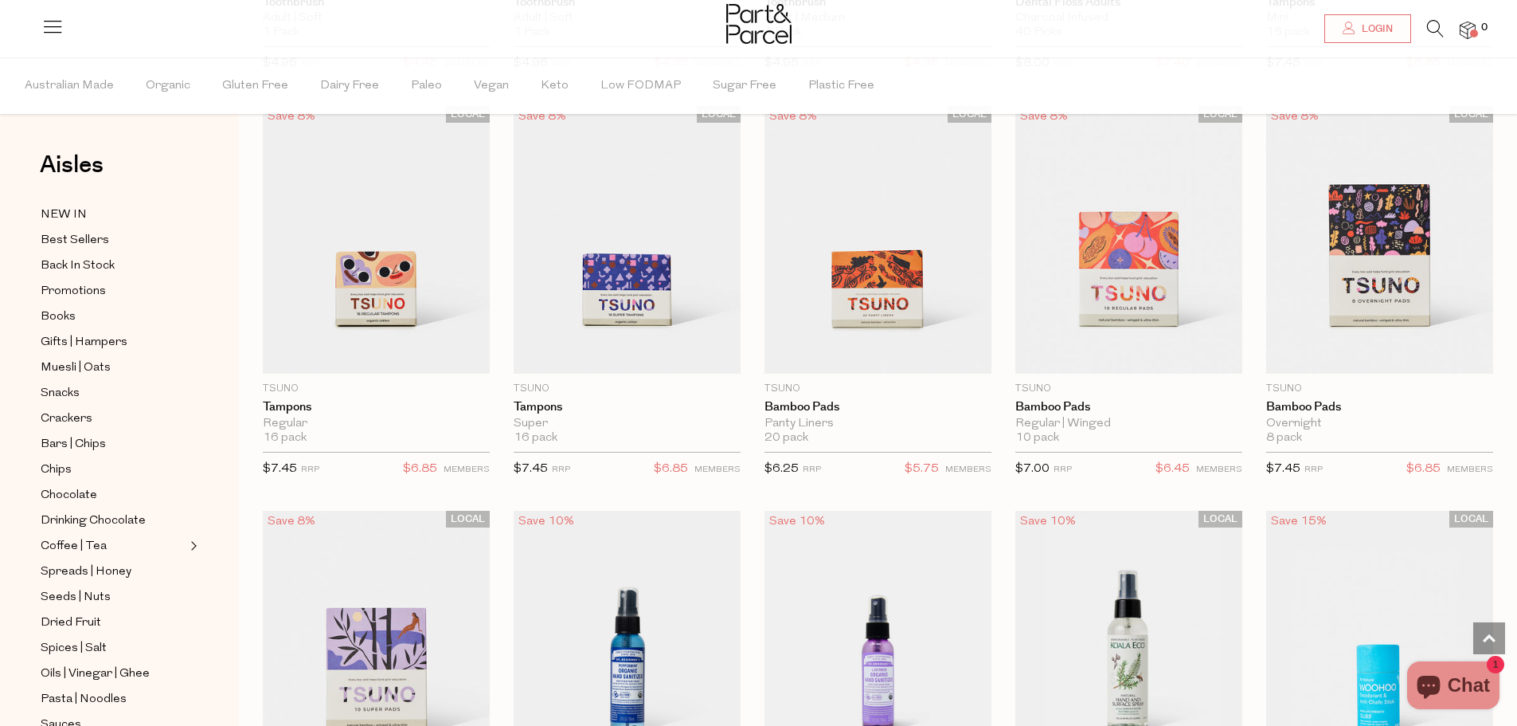
scroll to position [3106, 0]
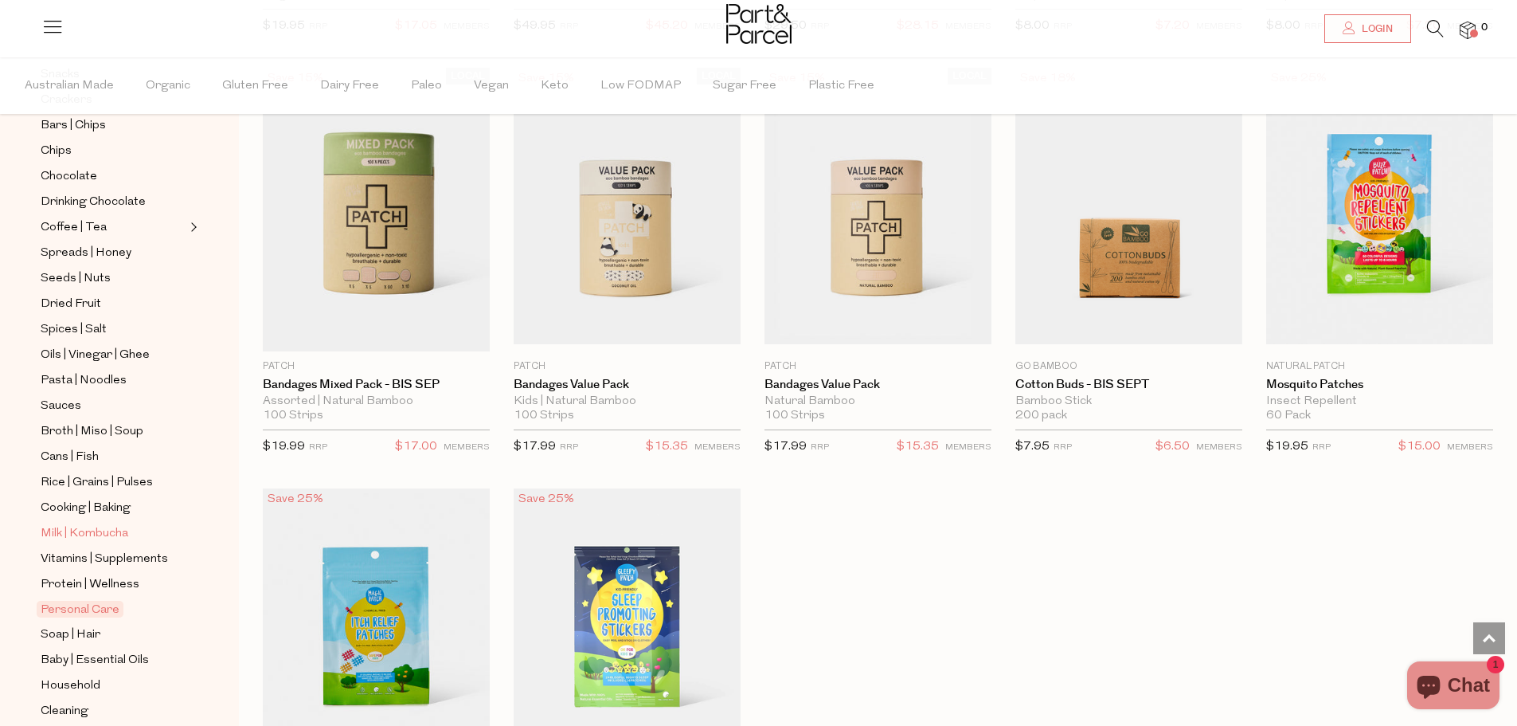
scroll to position [382, 0]
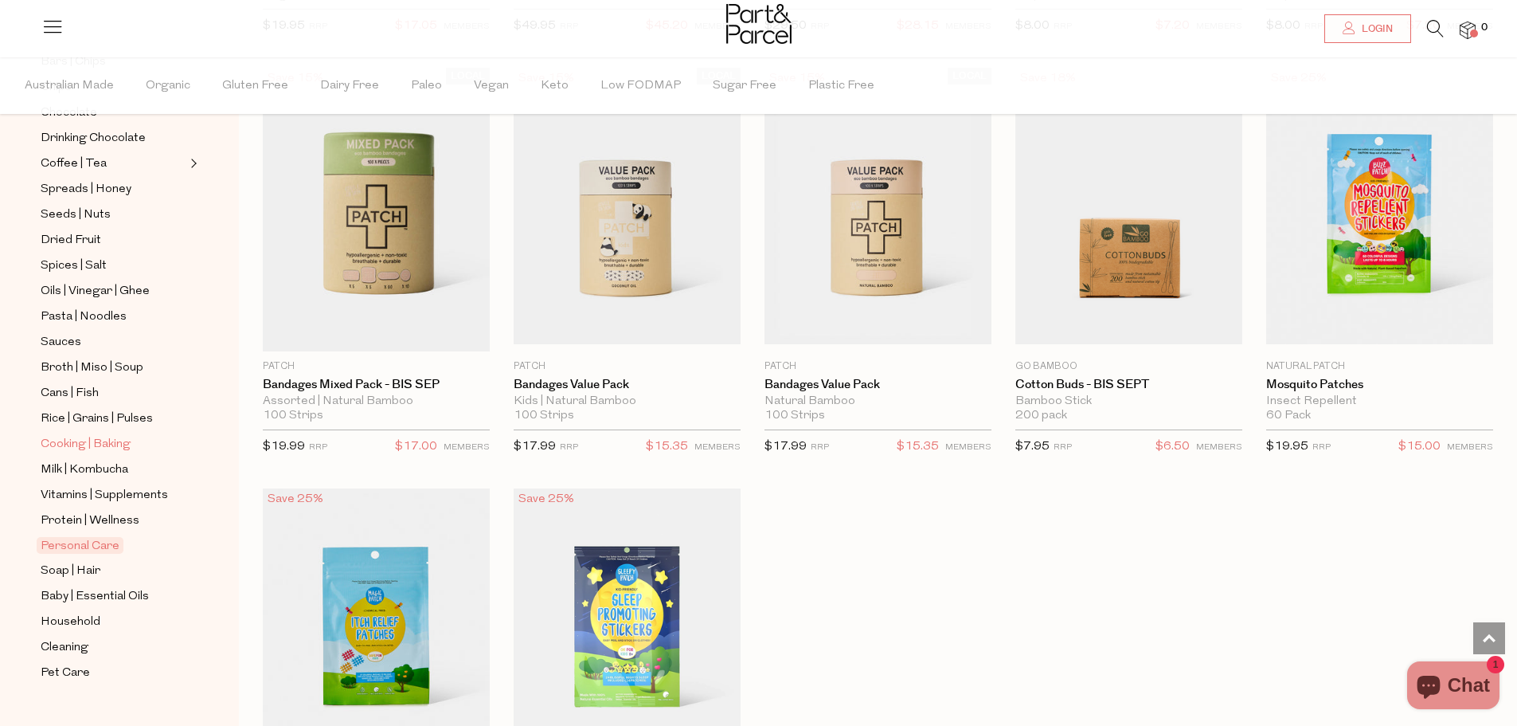
click at [106, 435] on span "Cooking | Baking" at bounding box center [86, 444] width 90 height 19
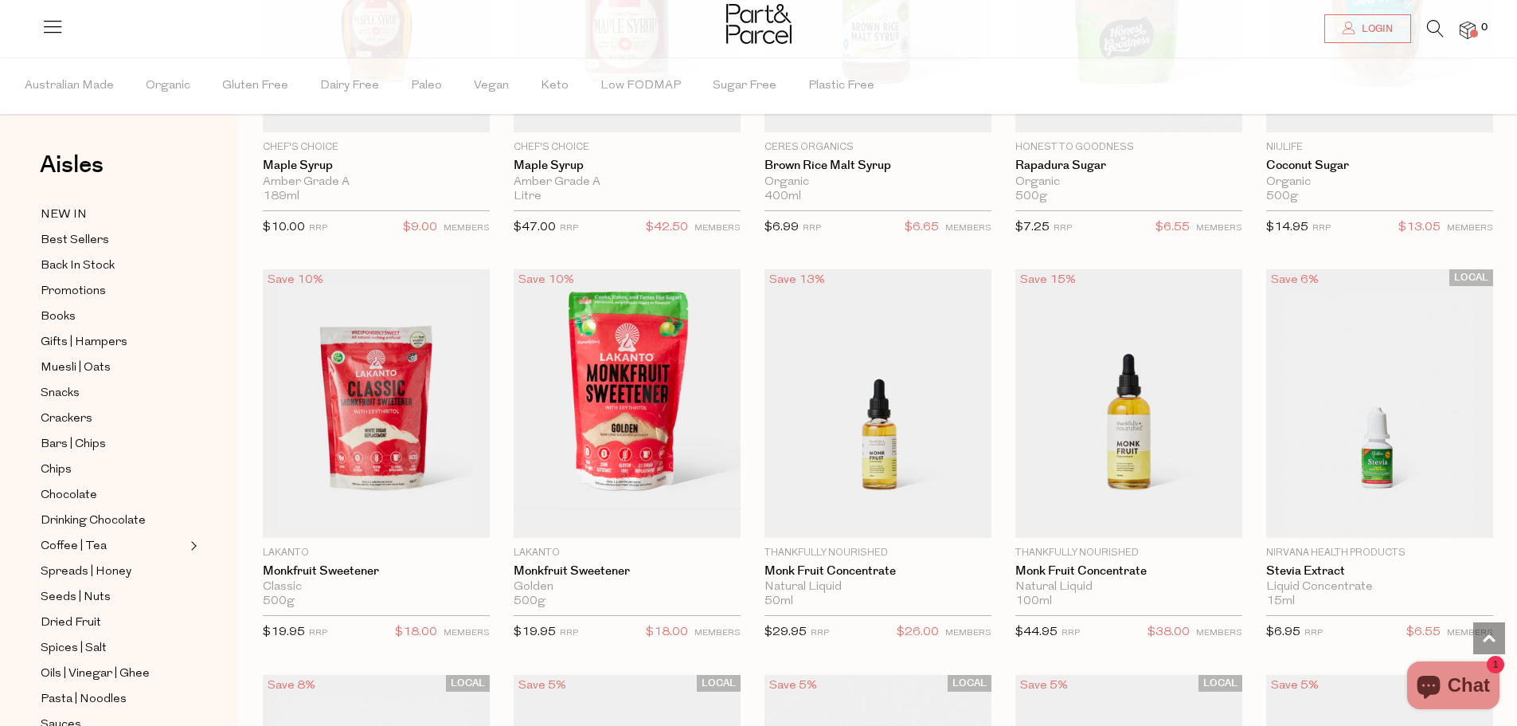
scroll to position [3345, 0]
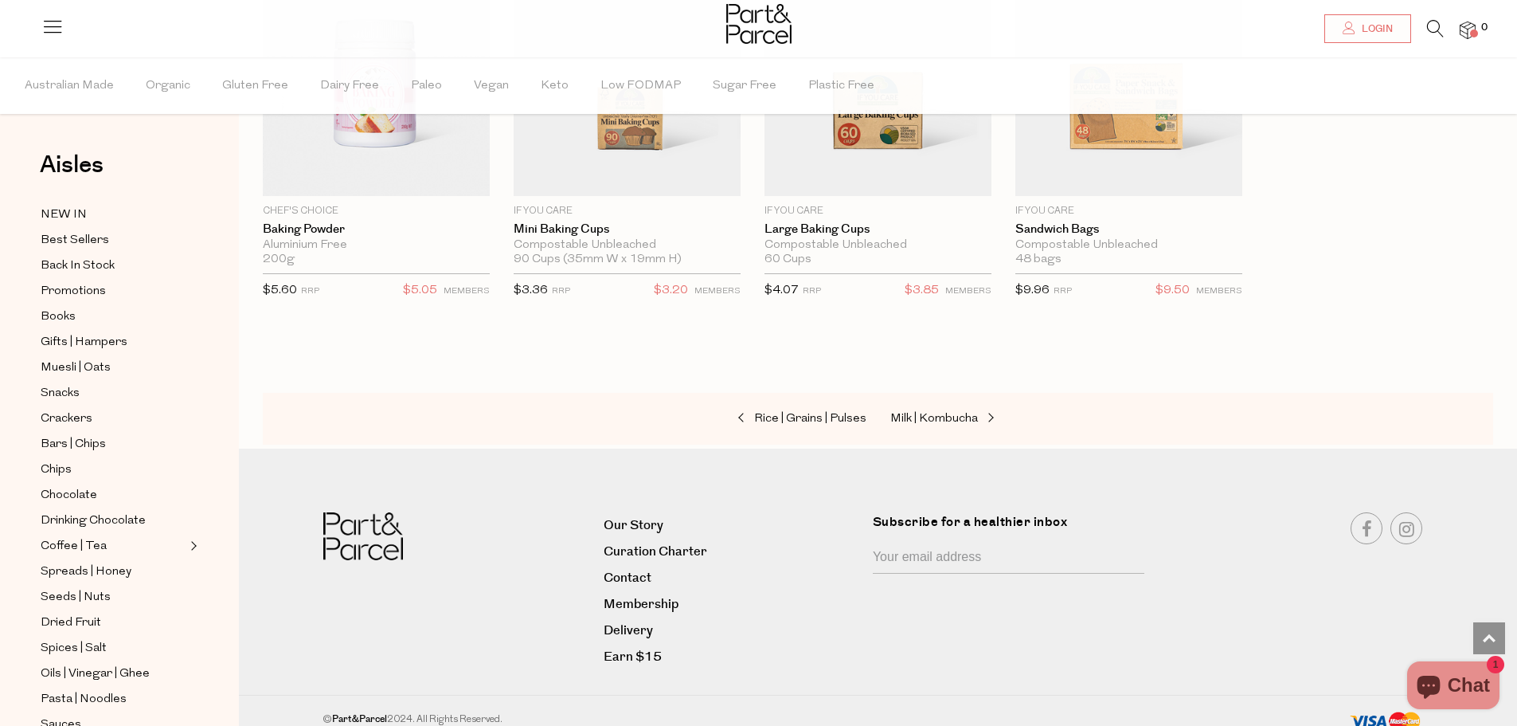
scroll to position [382, 0]
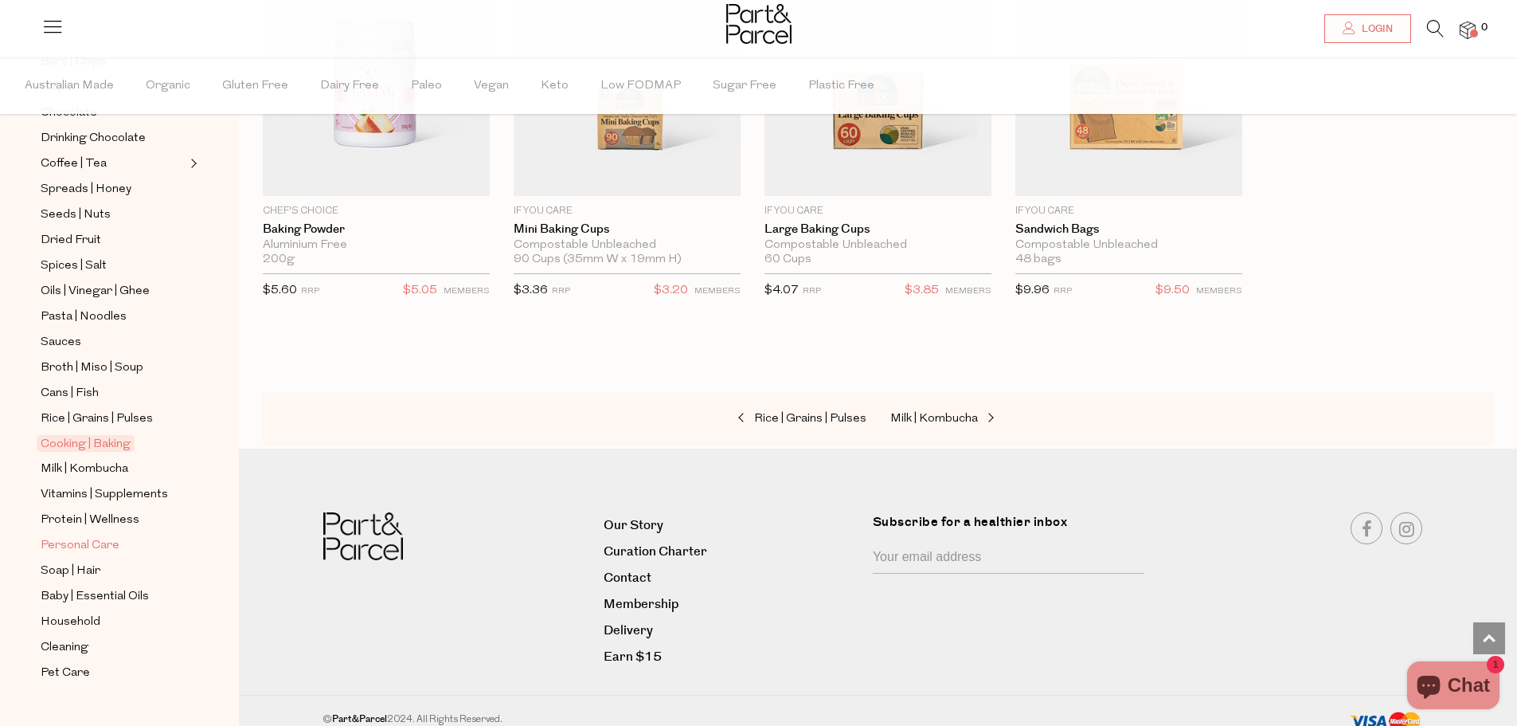
click at [101, 536] on span "Personal Care" at bounding box center [80, 545] width 79 height 19
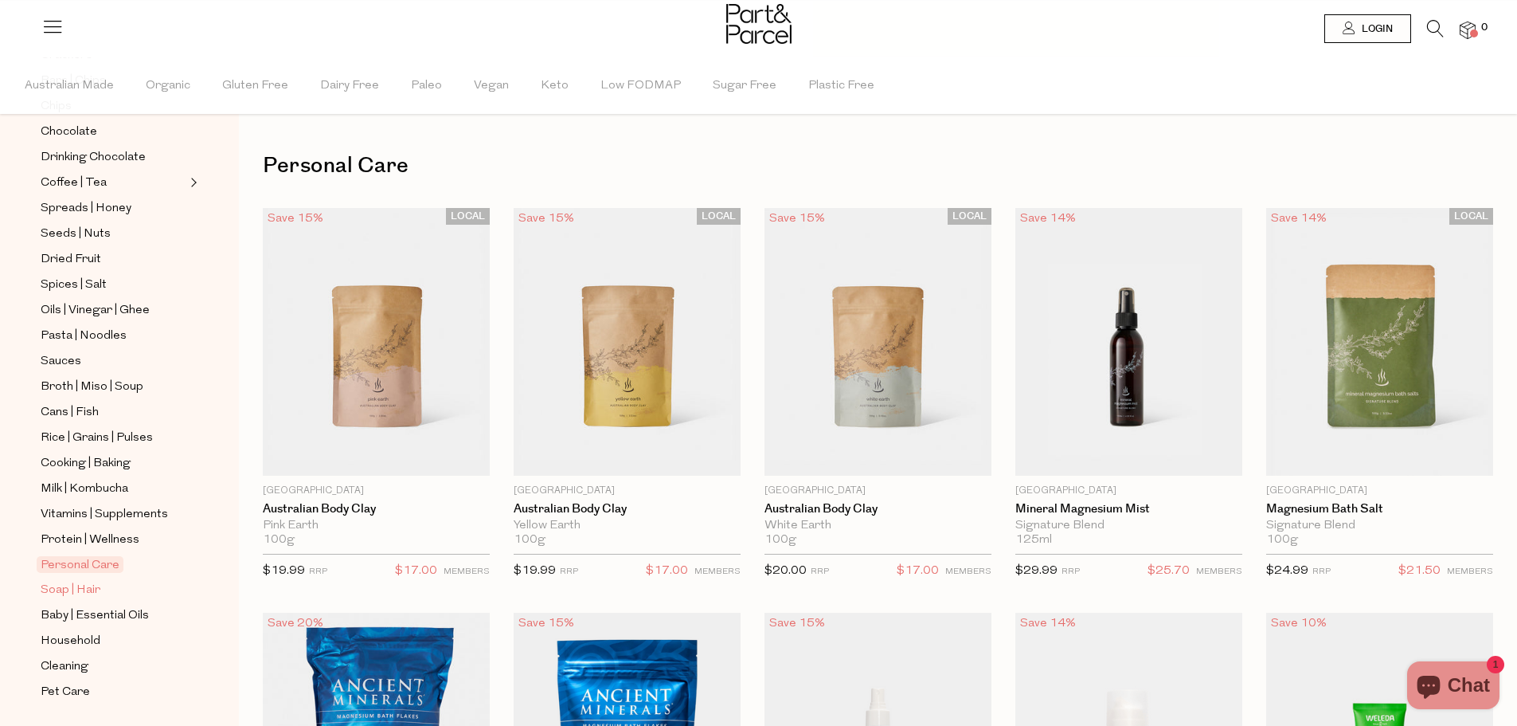
scroll to position [382, 0]
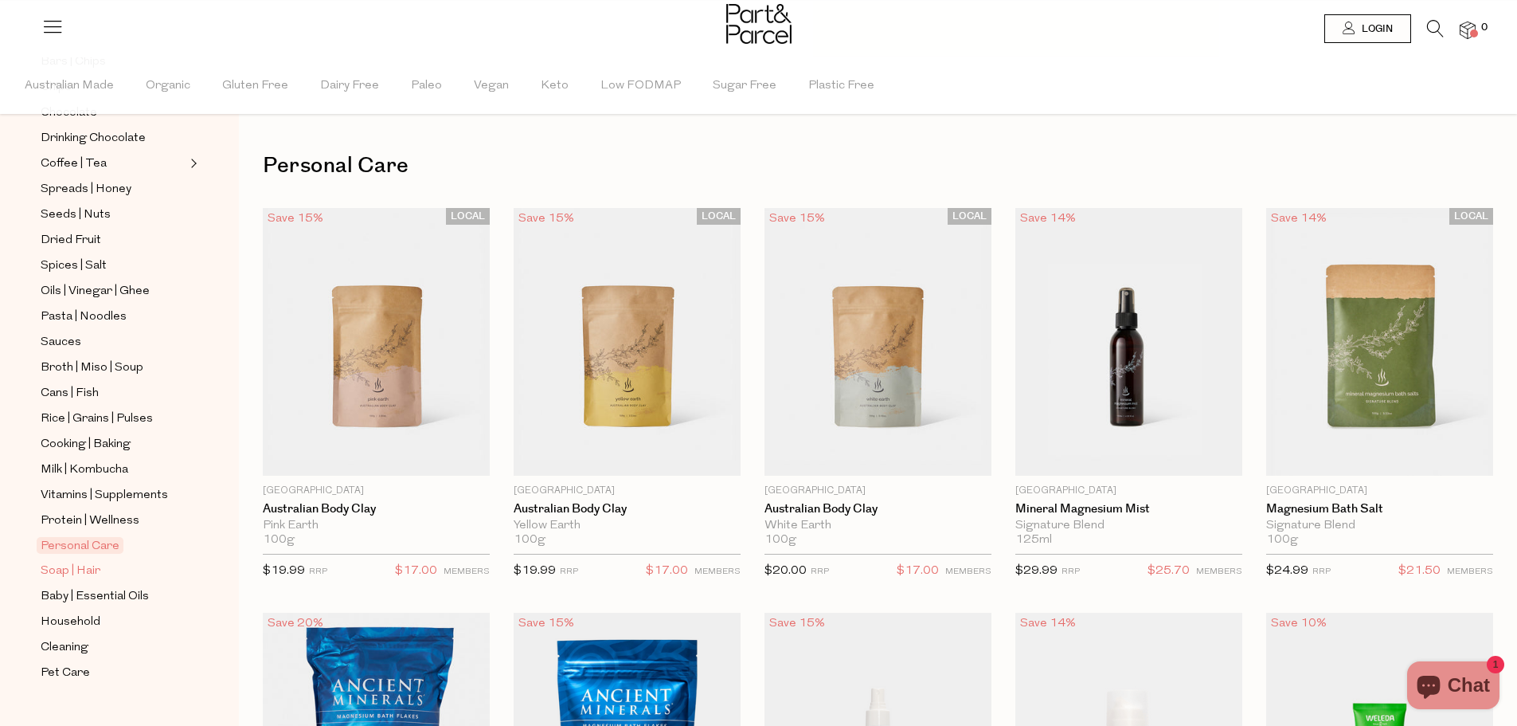
click at [84, 562] on span "Soap | Hair" at bounding box center [71, 571] width 60 height 19
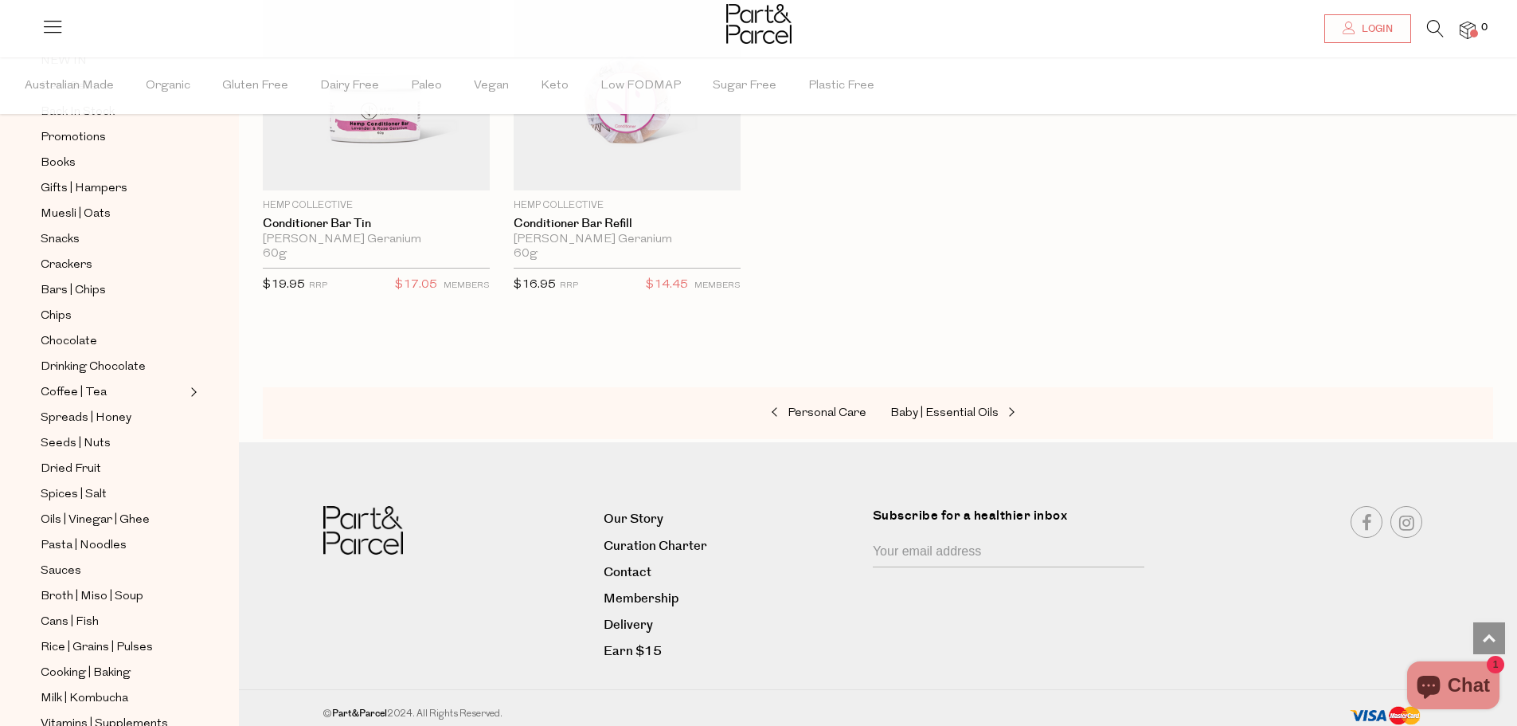
scroll to position [382, 0]
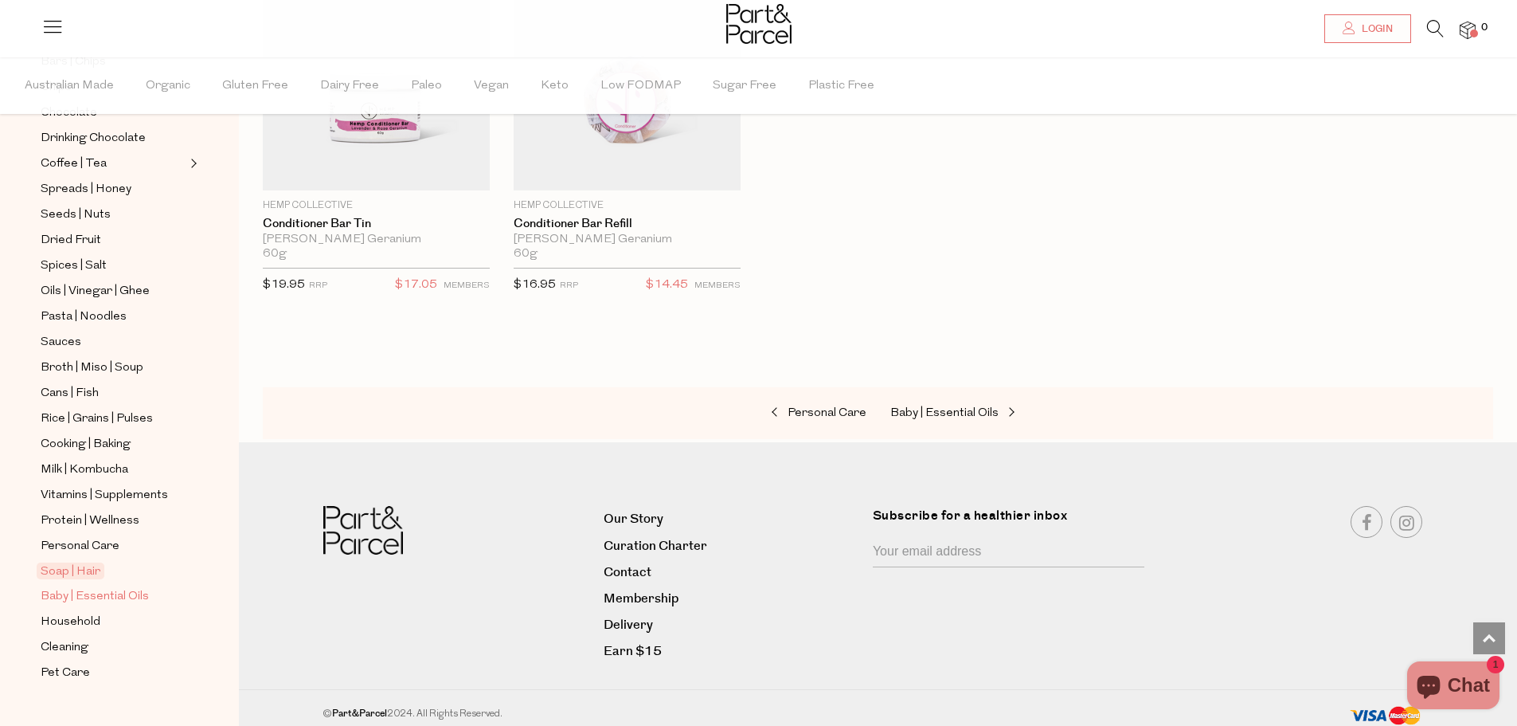
click at [127, 587] on span "Baby | Essential Oils" at bounding box center [95, 596] width 108 height 19
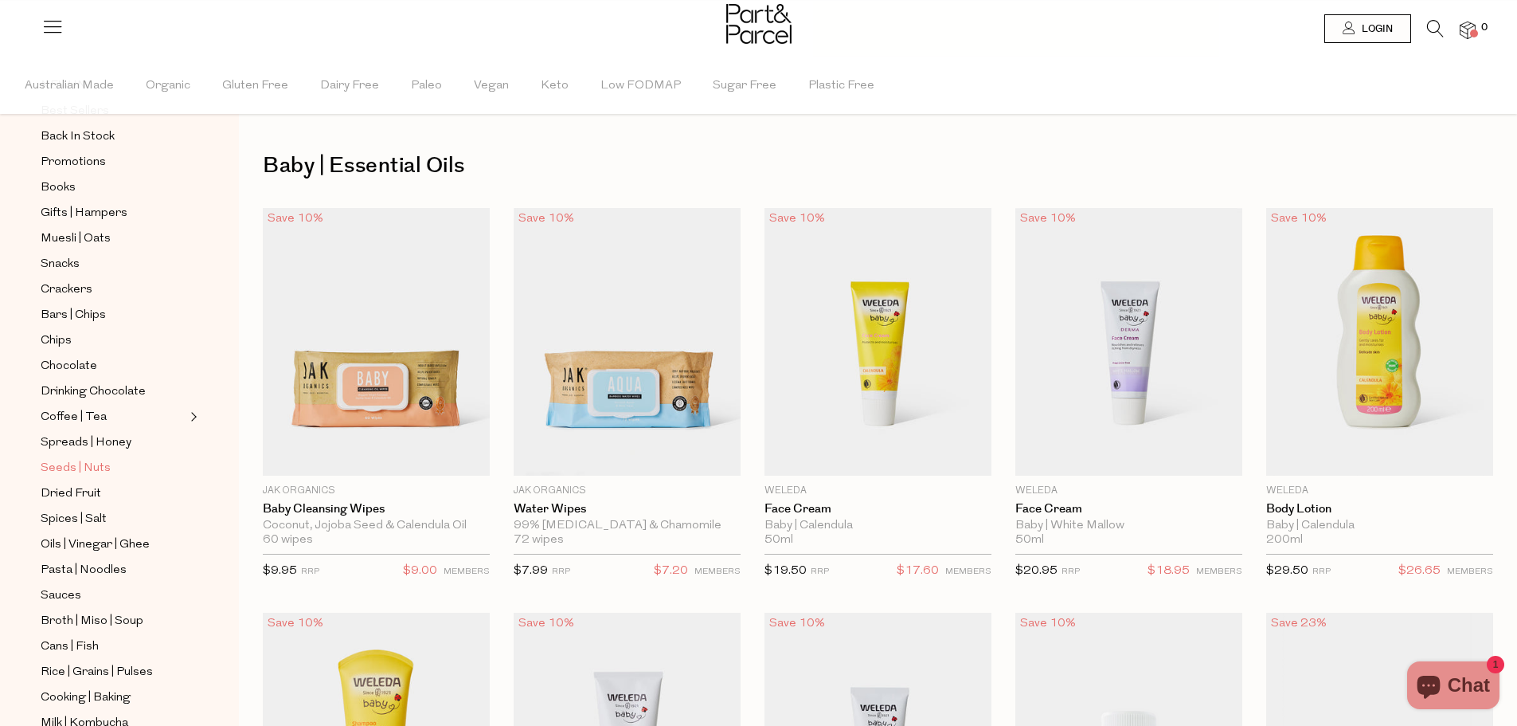
scroll to position [382, 0]
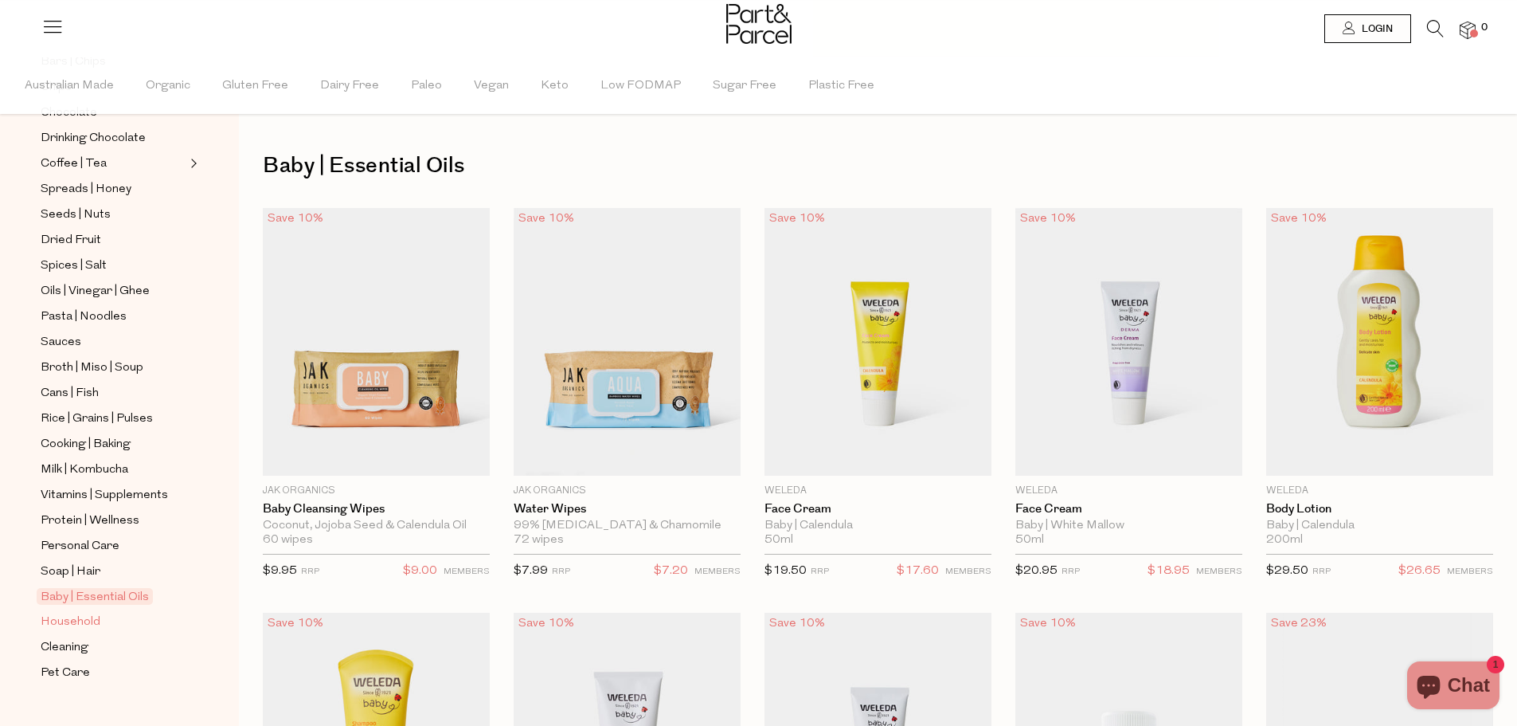
click at [92, 612] on span "Household" at bounding box center [71, 621] width 60 height 19
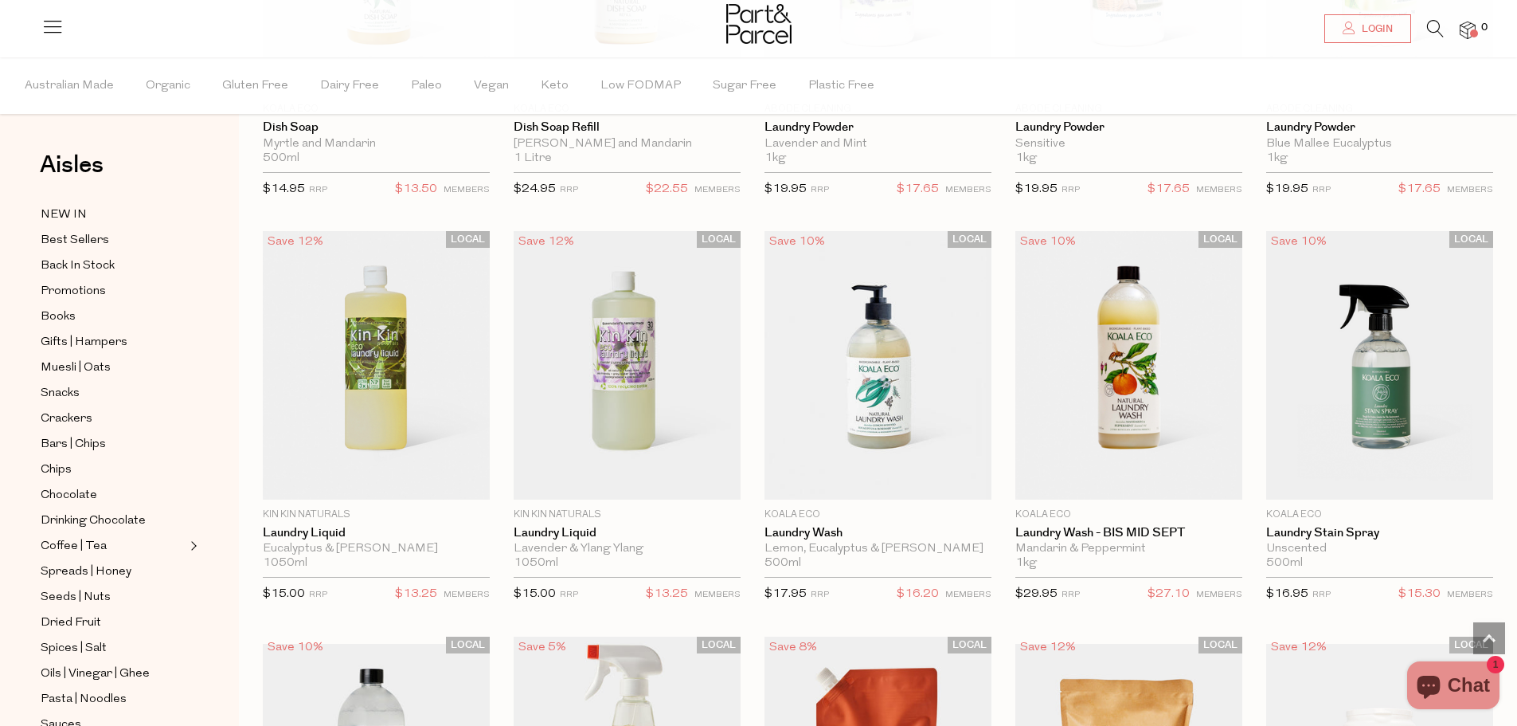
scroll to position [3504, 0]
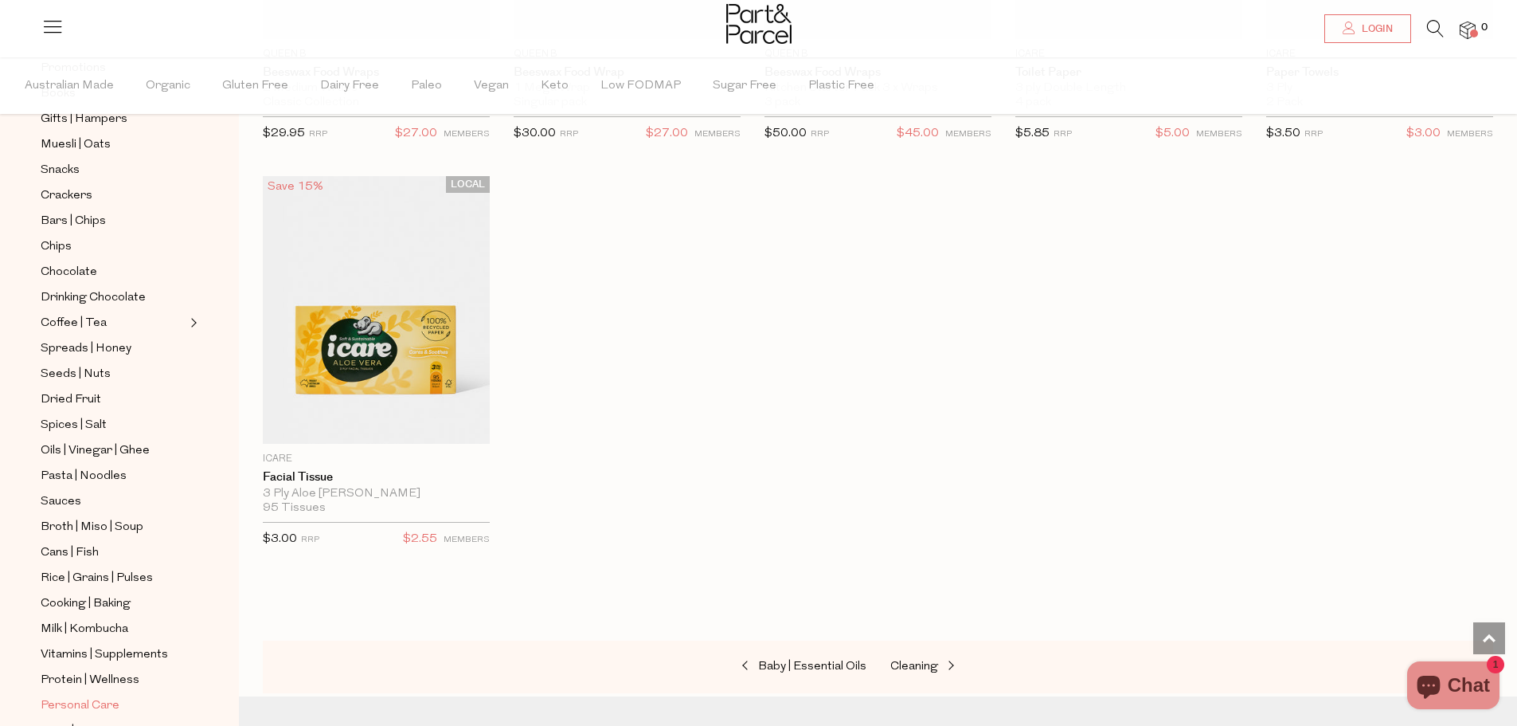
scroll to position [382, 0]
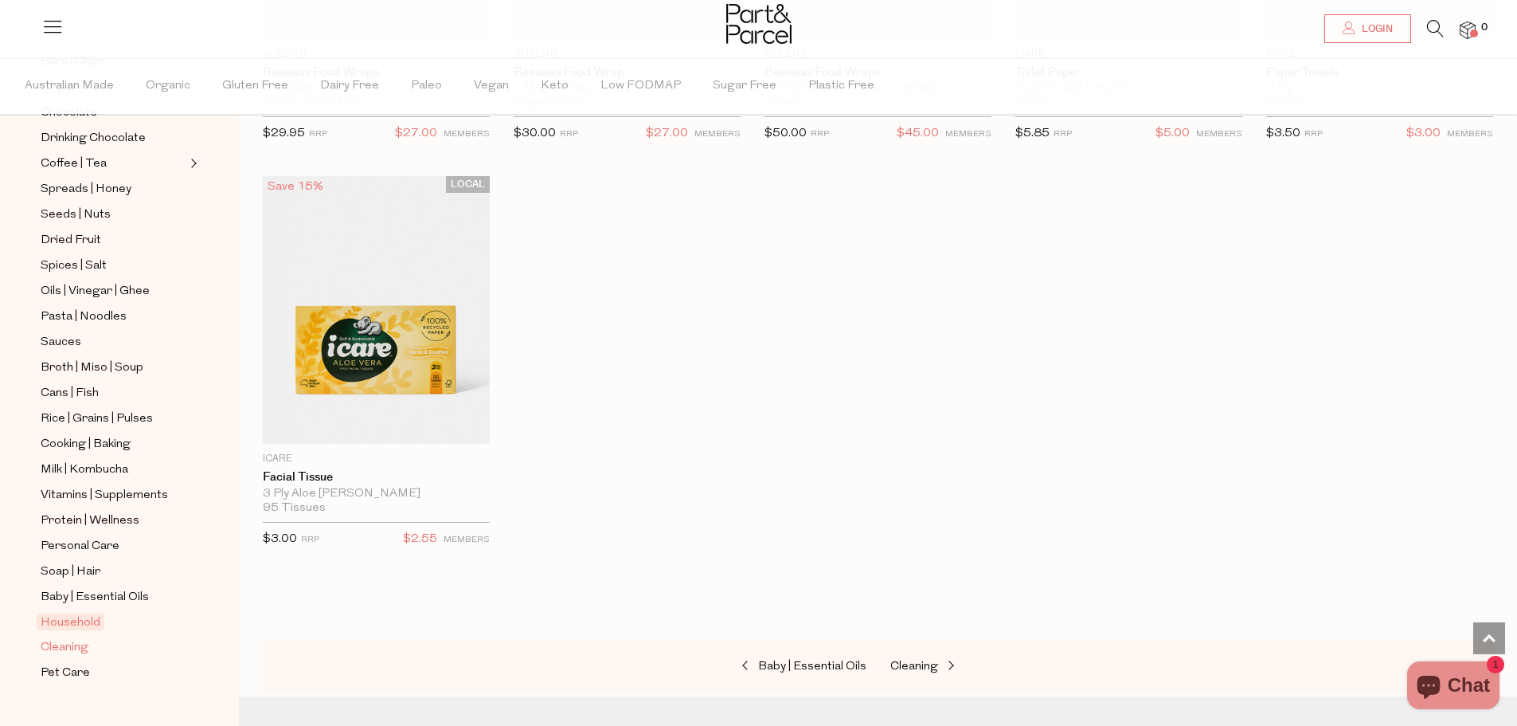
click at [83, 638] on span "Cleaning" at bounding box center [65, 647] width 48 height 19
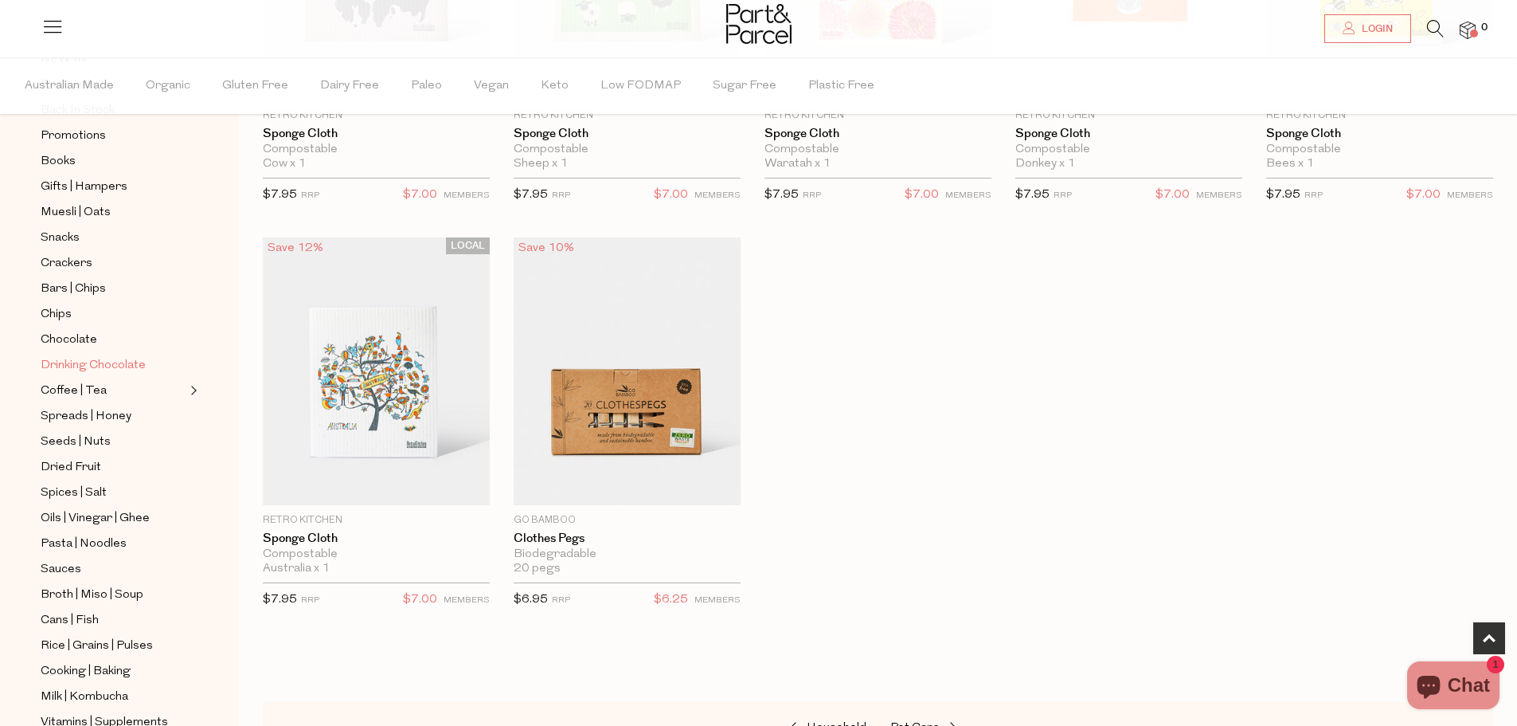
scroll to position [382, 0]
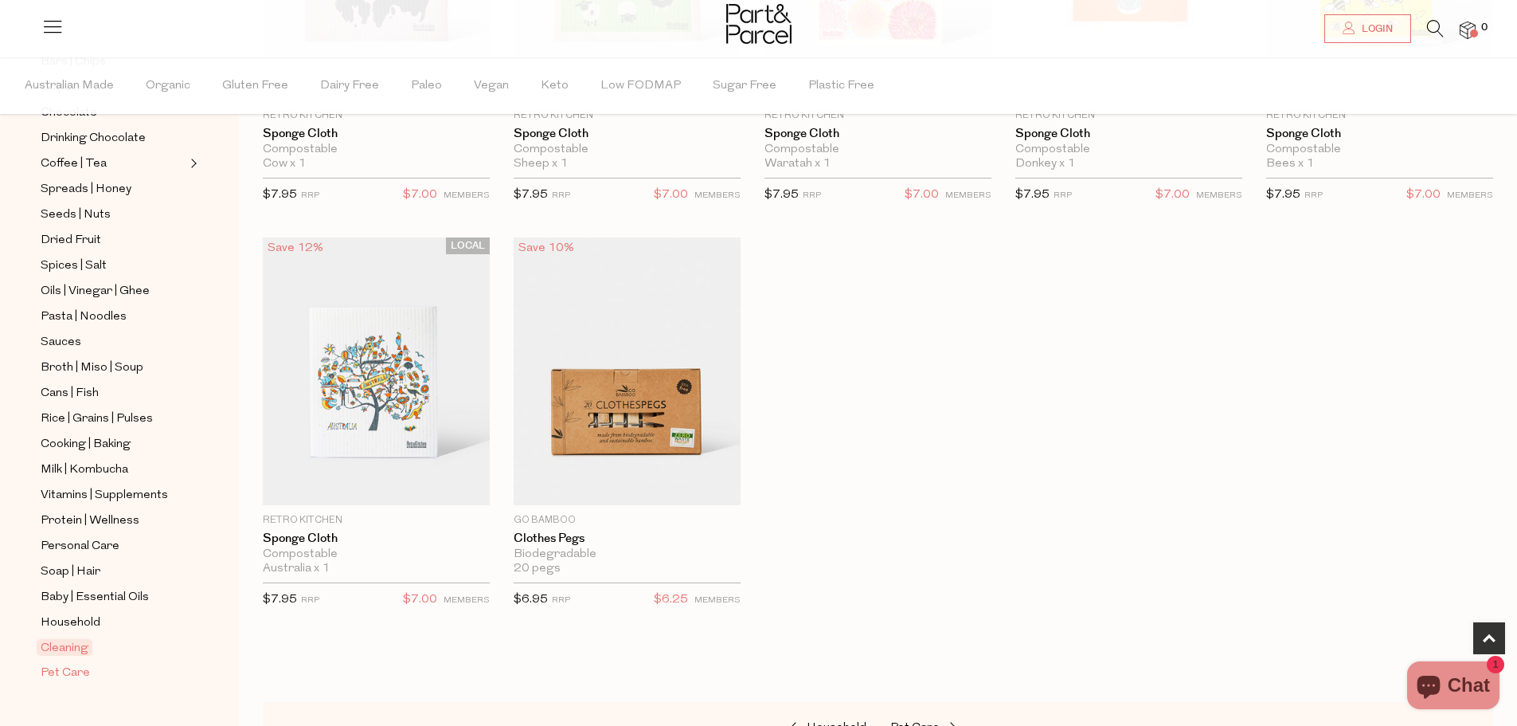
click at [80, 663] on span "Pet Care" at bounding box center [65, 672] width 49 height 19
